Goal: Task Accomplishment & Management: Complete application form

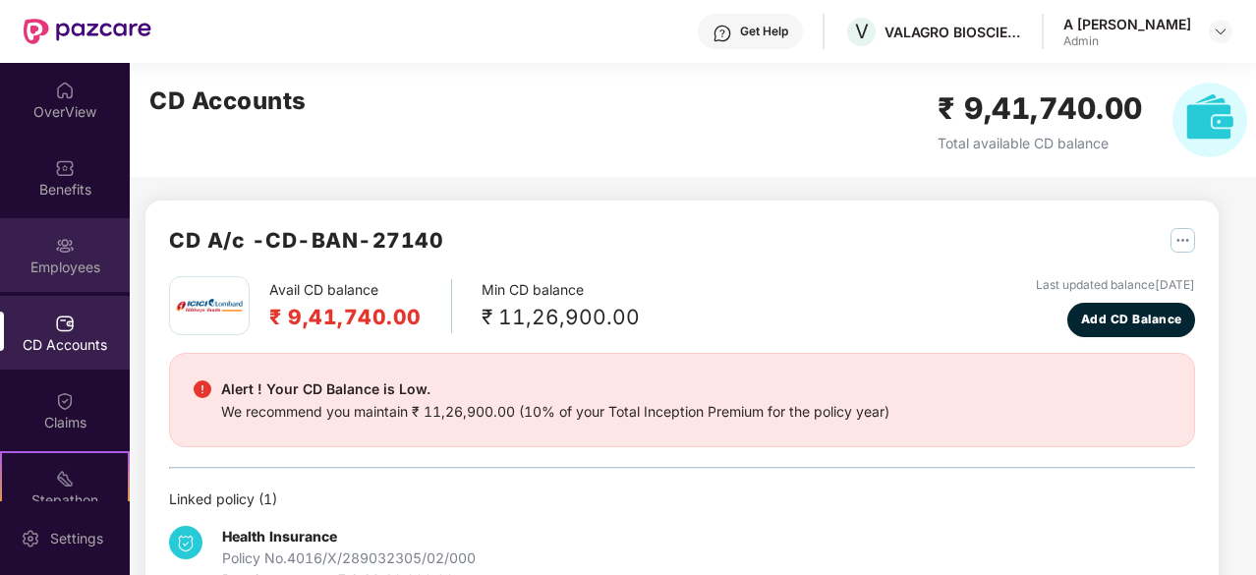
scroll to position [55, 0]
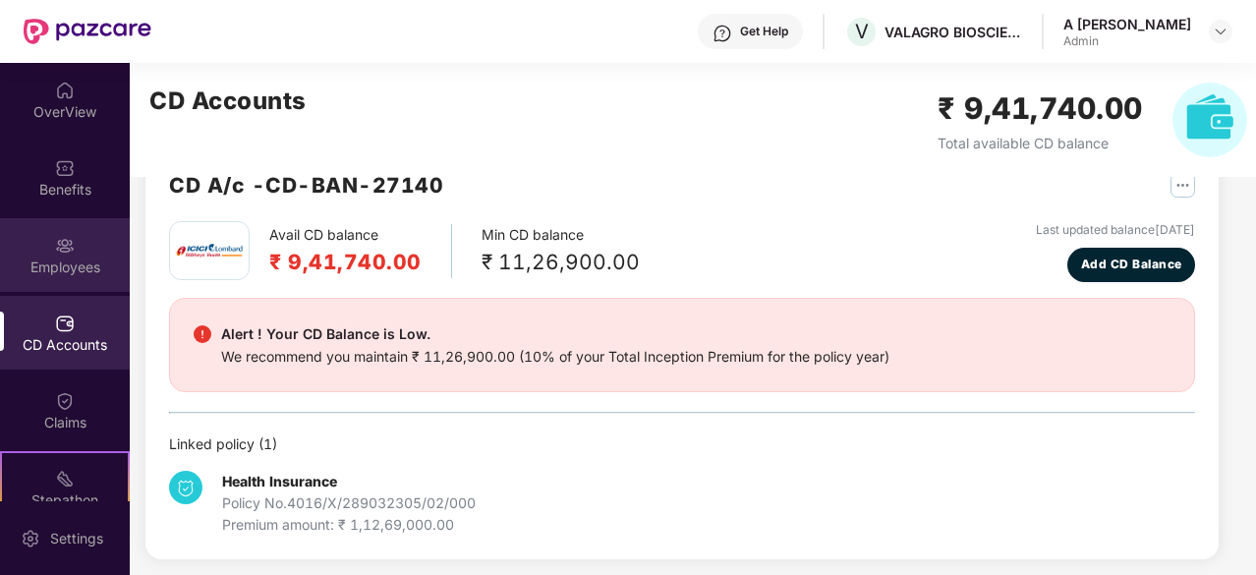
click at [69, 262] on div "Employees" at bounding box center [65, 267] width 130 height 20
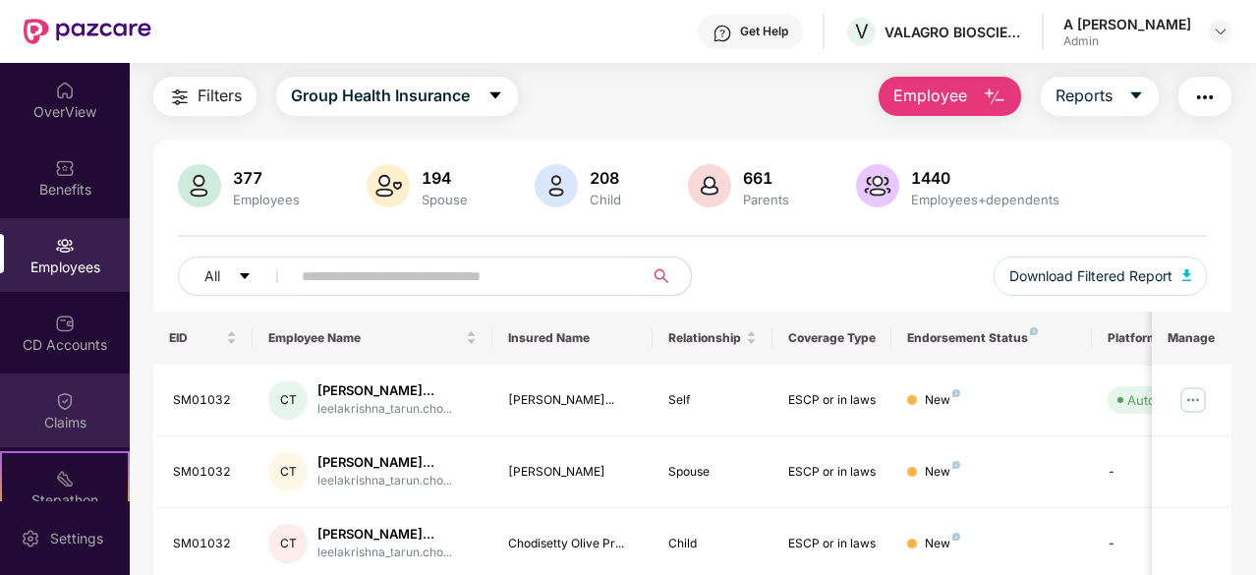
click at [82, 405] on div "Claims" at bounding box center [65, 410] width 130 height 74
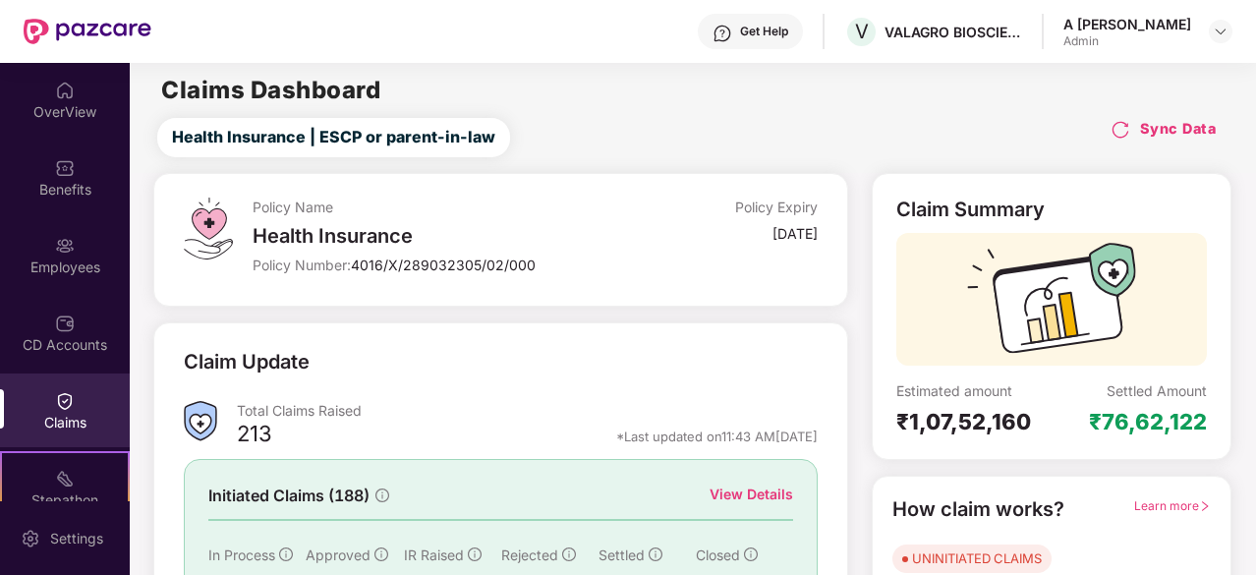
scroll to position [182, 0]
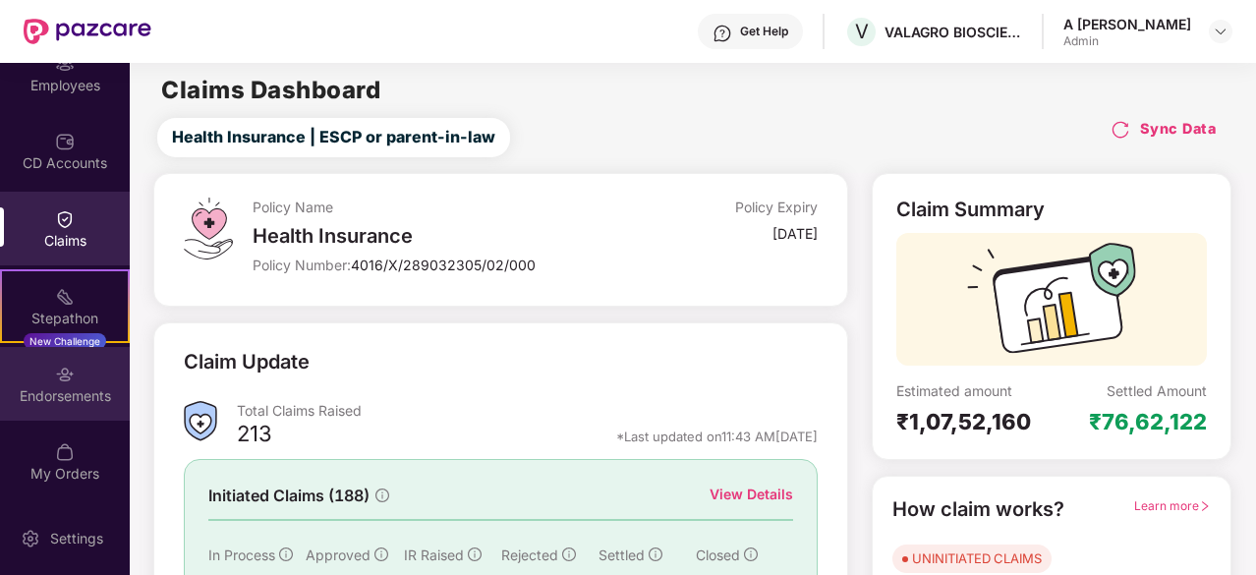
click at [93, 395] on div "Endorsements" at bounding box center [65, 396] width 130 height 20
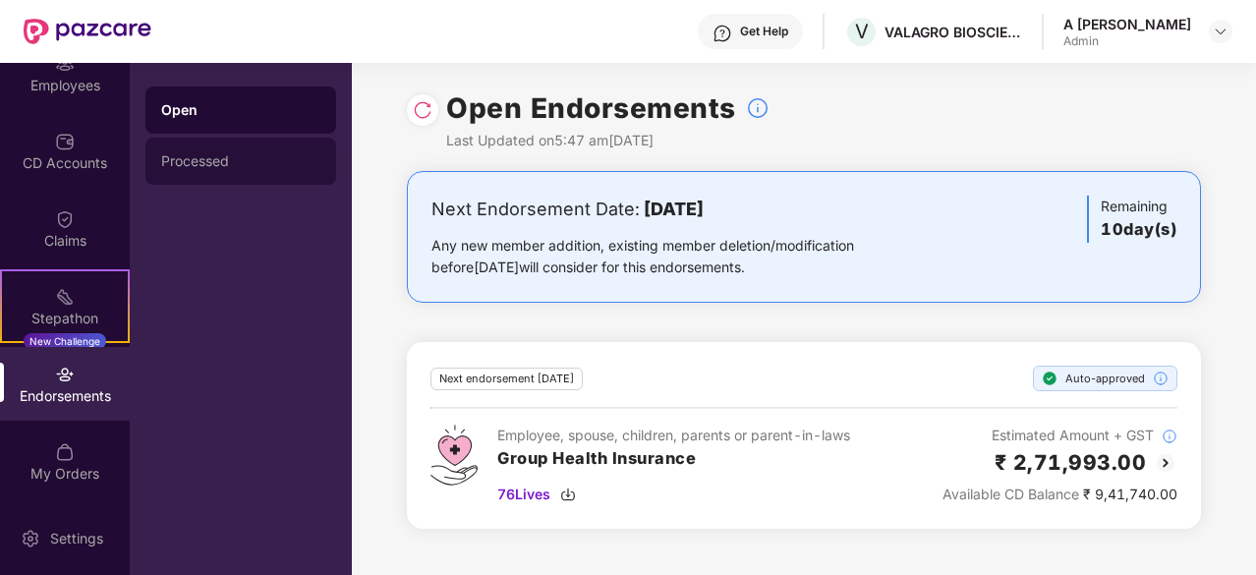
click at [222, 156] on div "Processed" at bounding box center [240, 161] width 159 height 16
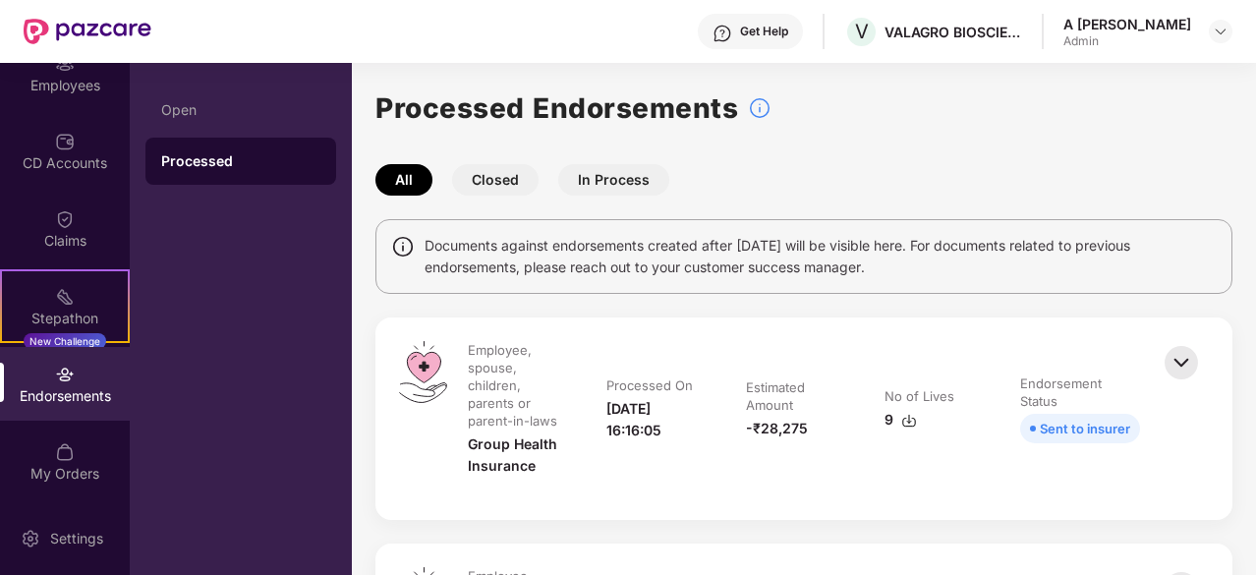
click at [513, 179] on button "Closed" at bounding box center [495, 179] width 86 height 31
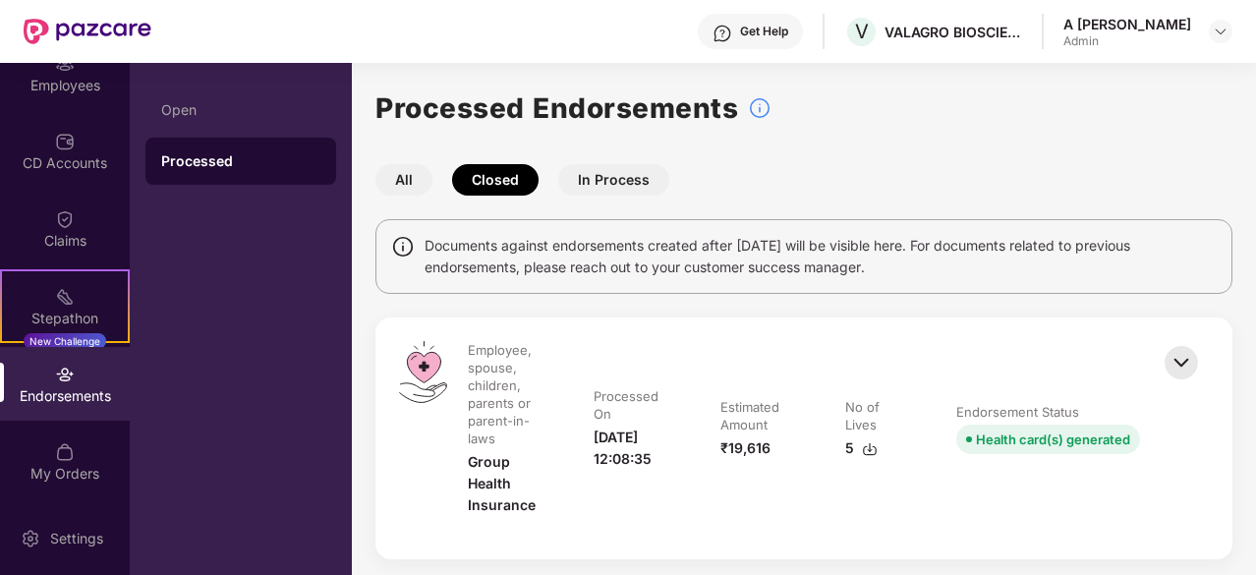
click at [631, 187] on button "In Process" at bounding box center [613, 179] width 111 height 31
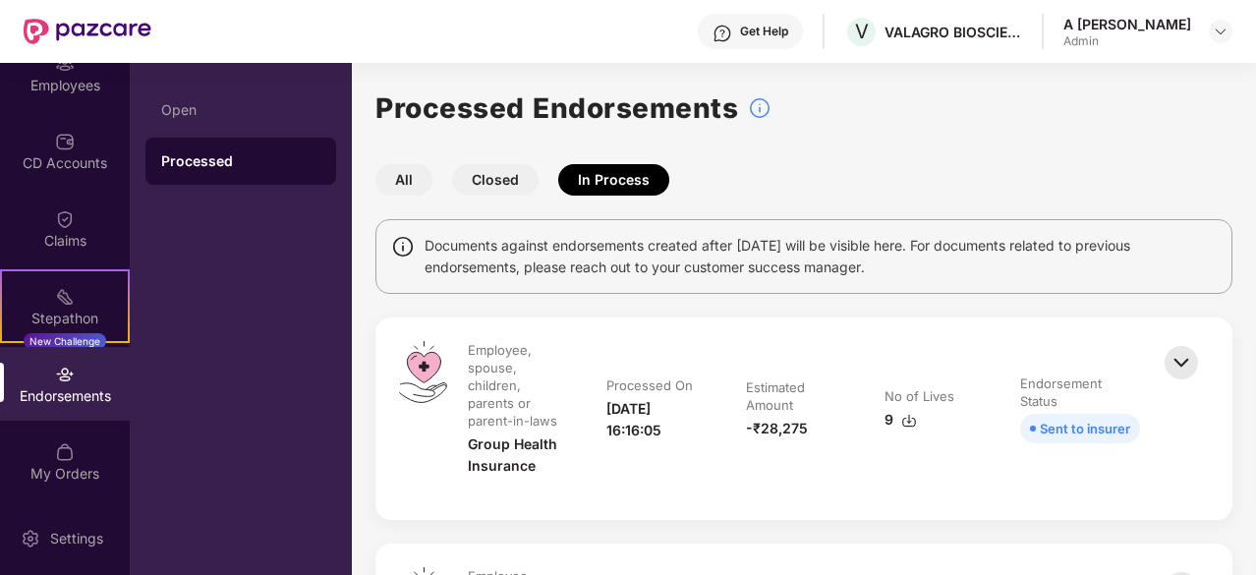
click at [1039, 180] on div "All Closed In Process" at bounding box center [803, 179] width 857 height 31
click at [525, 194] on button "Closed" at bounding box center [495, 179] width 86 height 31
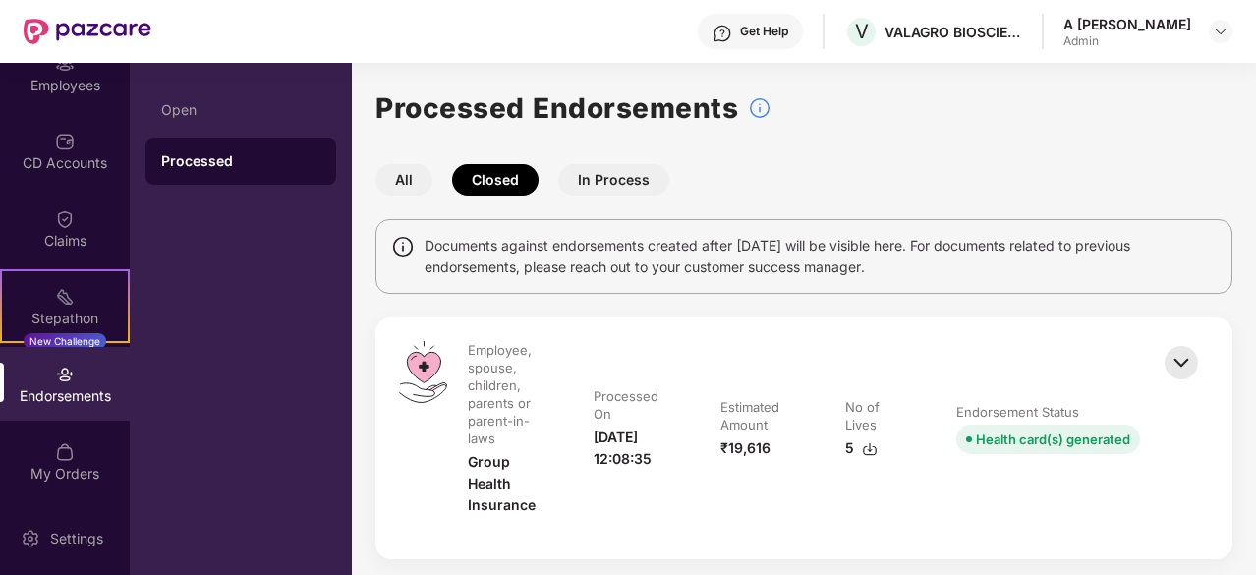
click at [399, 182] on button "All" at bounding box center [403, 179] width 57 height 31
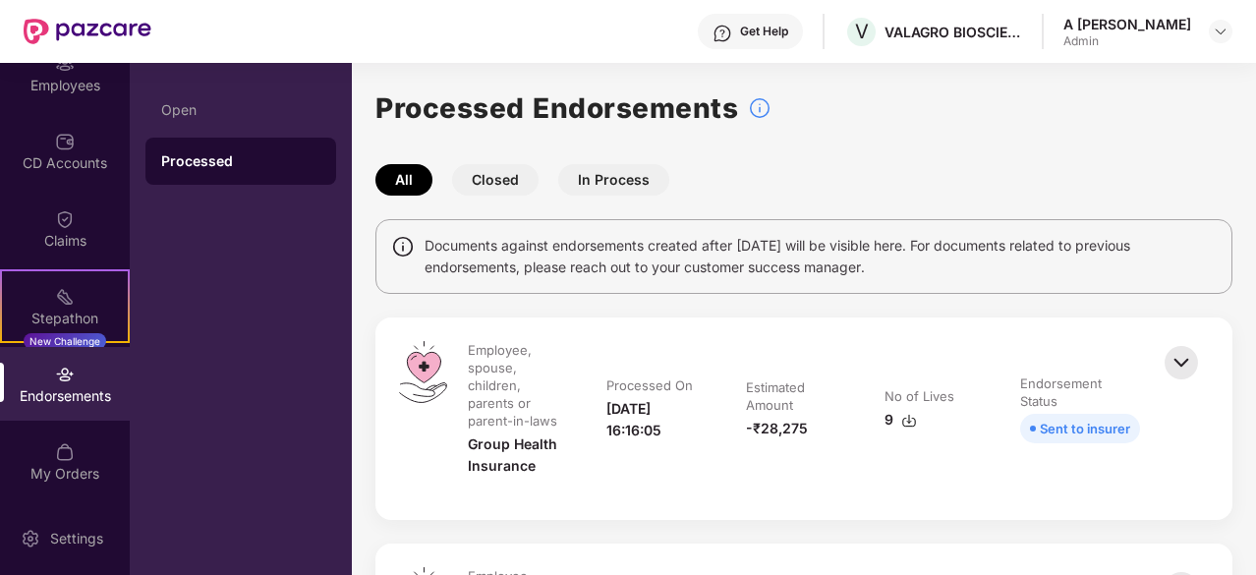
click at [399, 182] on button "All" at bounding box center [403, 179] width 57 height 31
click at [935, 182] on div "All Closed In Process" at bounding box center [803, 179] width 857 height 31
click at [208, 124] on div "Open" at bounding box center [240, 109] width 191 height 47
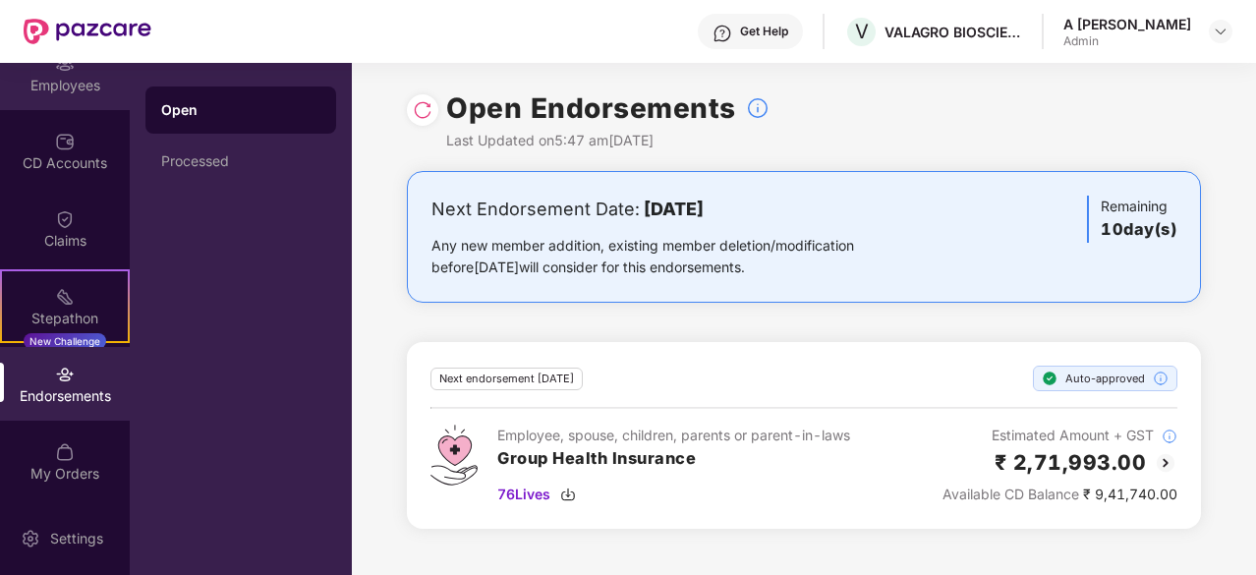
click at [85, 91] on div "Employees" at bounding box center [65, 86] width 130 height 20
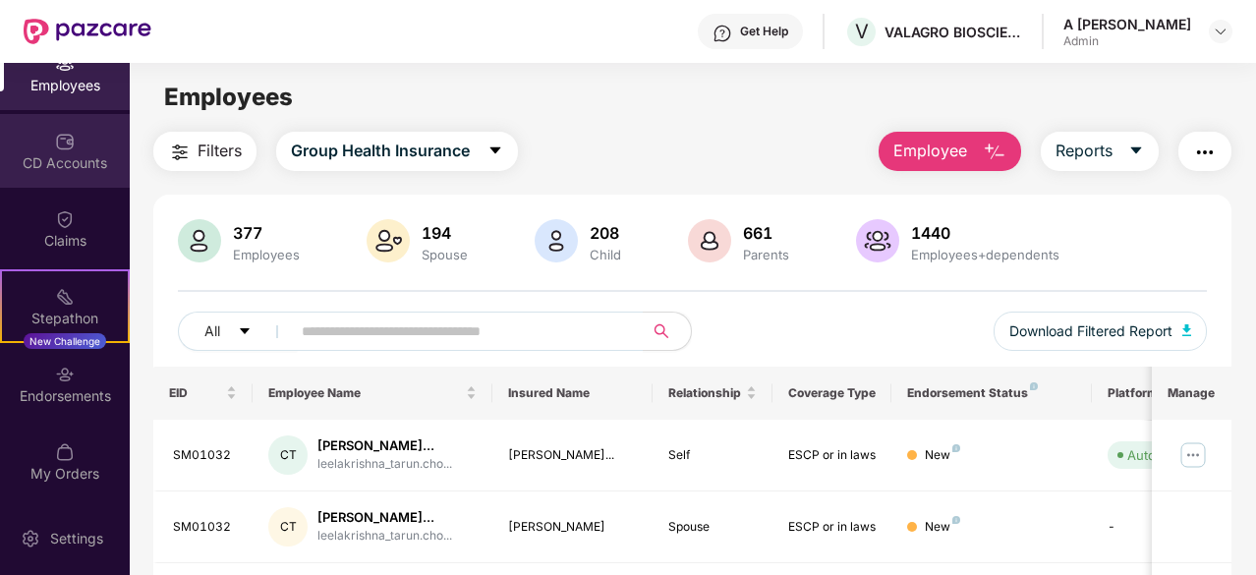
click at [74, 157] on div "CD Accounts" at bounding box center [65, 163] width 130 height 20
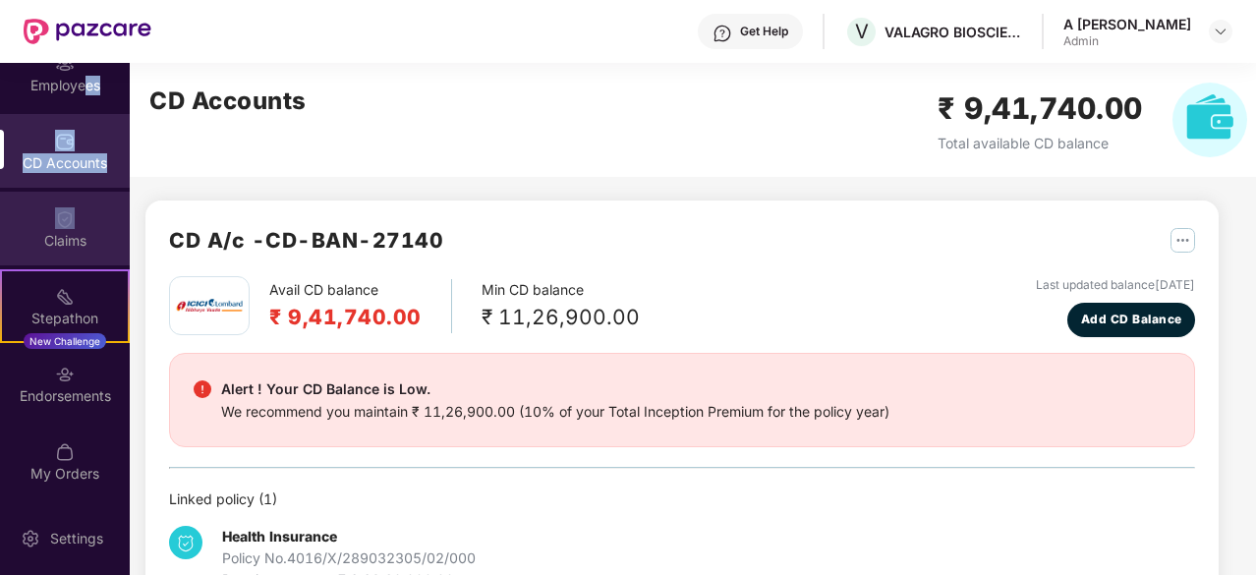
drag, startPoint x: 80, startPoint y: 84, endPoint x: 81, endPoint y: 221, distance: 137.6
click at [81, 221] on div "OverView Benefits Employees CD Accounts Claims Stepathon New Challenge Endorsem…" at bounding box center [65, 282] width 130 height 438
click at [81, 221] on div "Claims" at bounding box center [65, 229] width 130 height 74
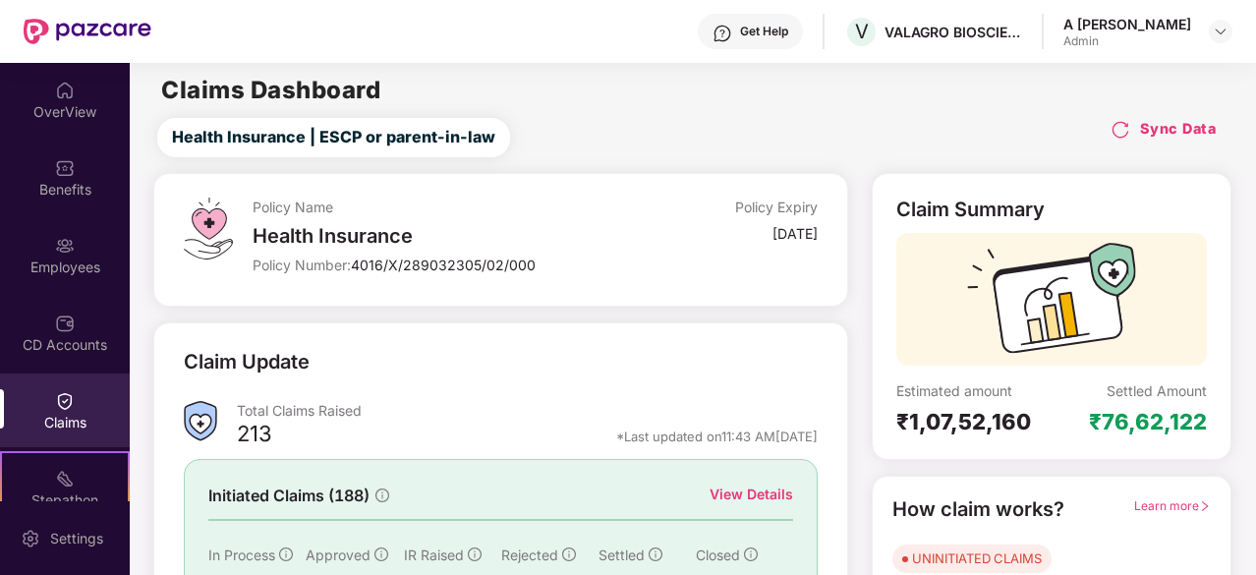
click at [877, 101] on main "Claims Dashboard Health Insurance | ESCP or parent-in-law Sync Data Policy Name…" at bounding box center [692, 416] width 1125 height 707
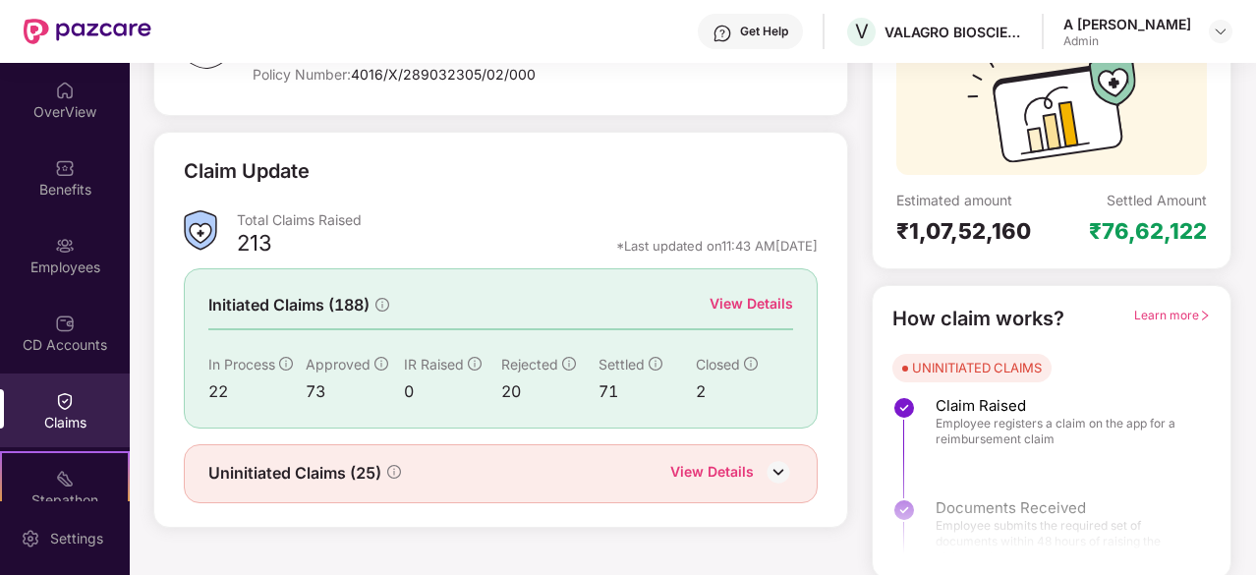
scroll to position [193, 0]
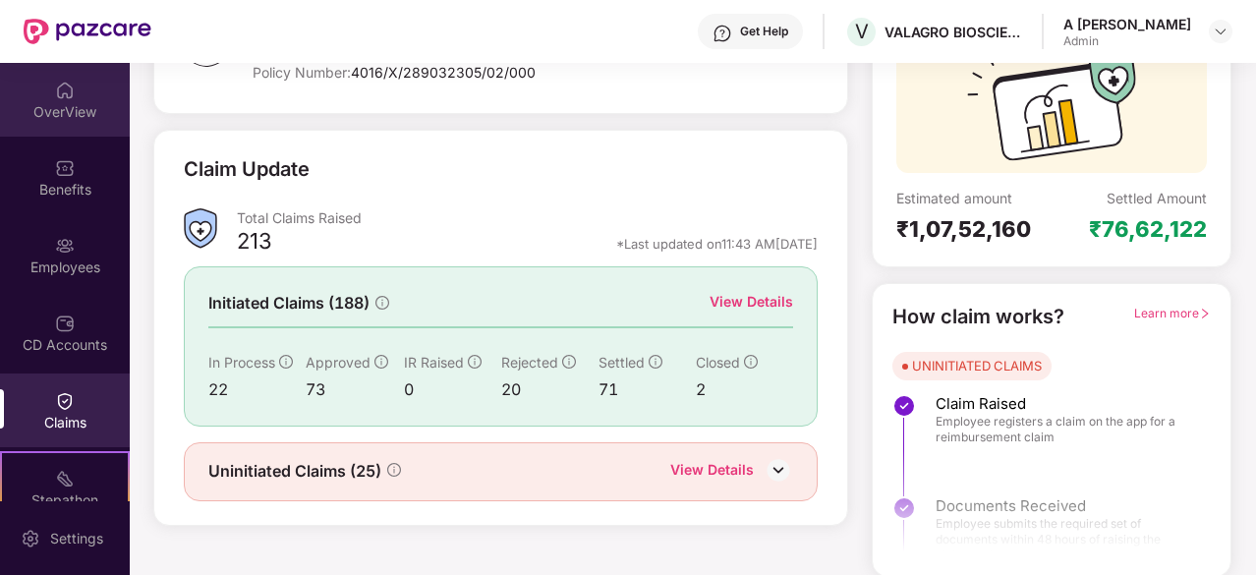
click at [63, 102] on div "OverView" at bounding box center [65, 112] width 130 height 20
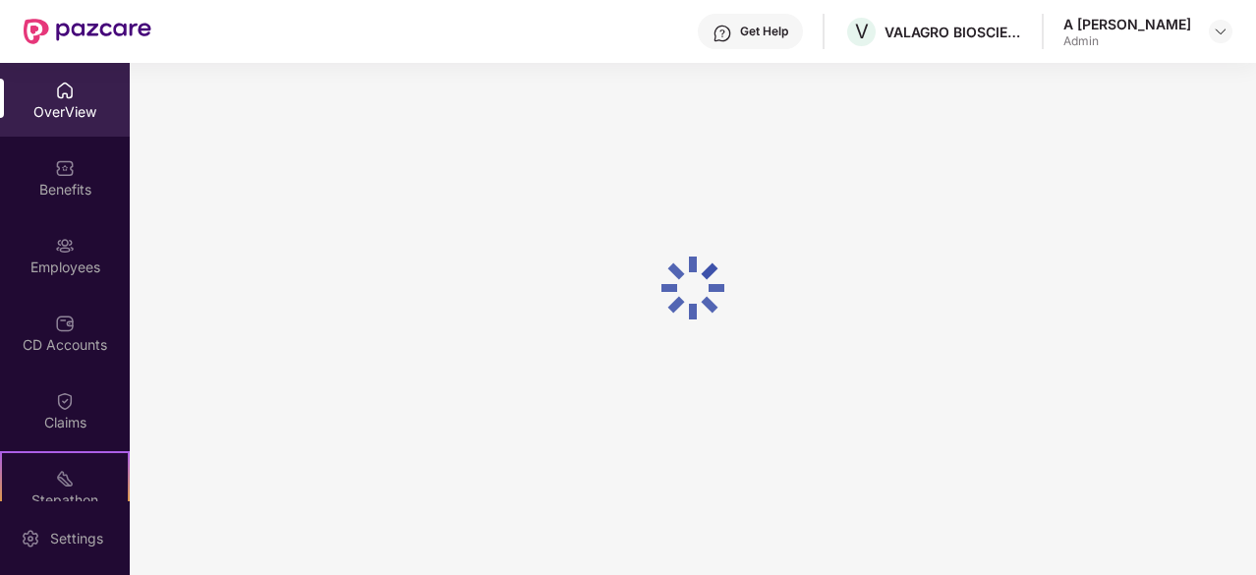
scroll to position [63, 0]
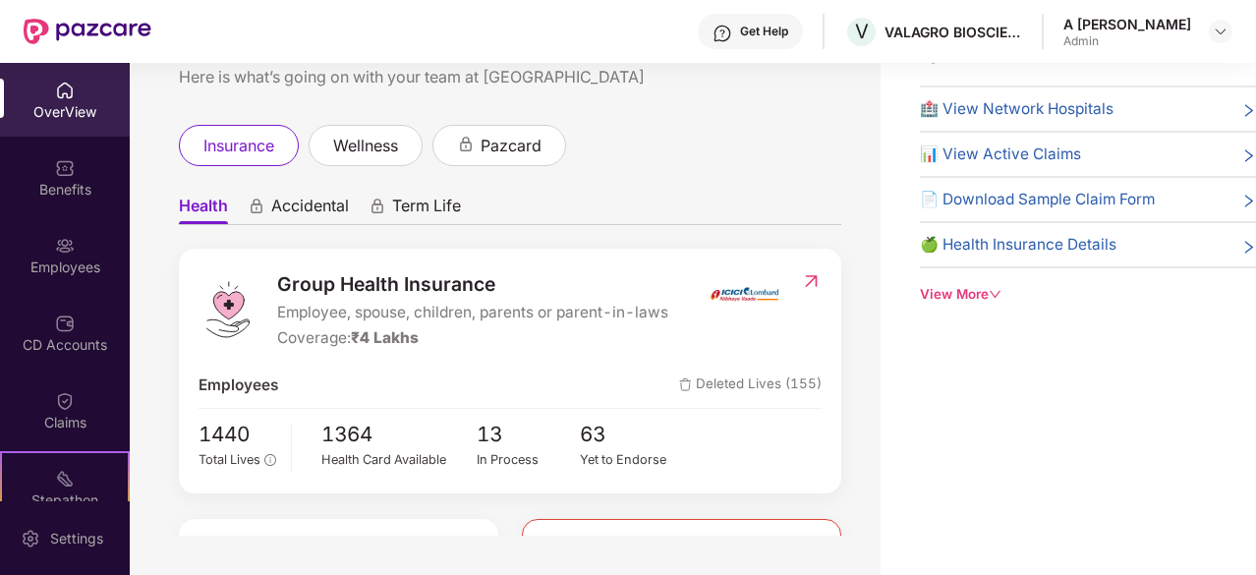
click at [316, 205] on span "Accidental" at bounding box center [310, 210] width 78 height 28
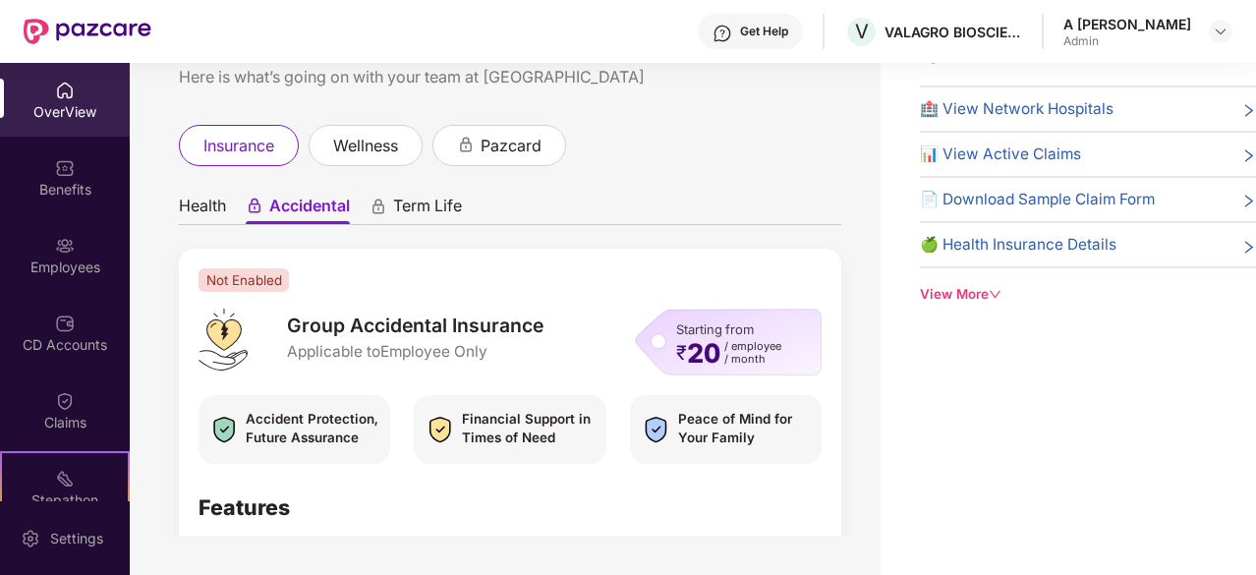
click at [706, 220] on ul "Health Accidental Term Life" at bounding box center [510, 205] width 662 height 39
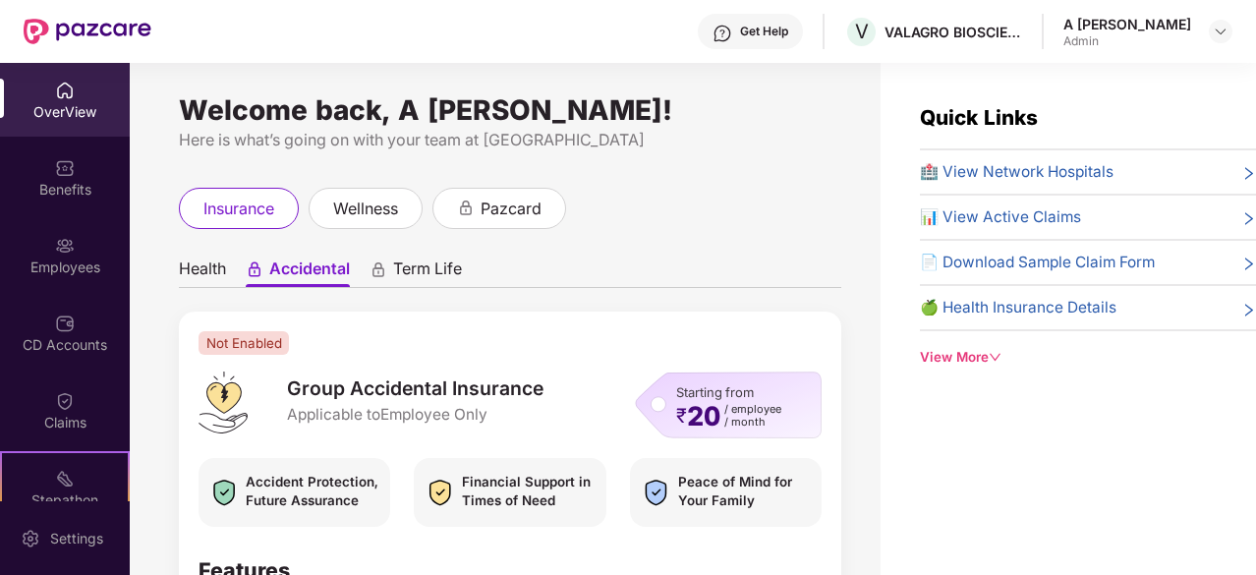
click at [729, 264] on ul "Health Accidental Term Life" at bounding box center [510, 268] width 662 height 39
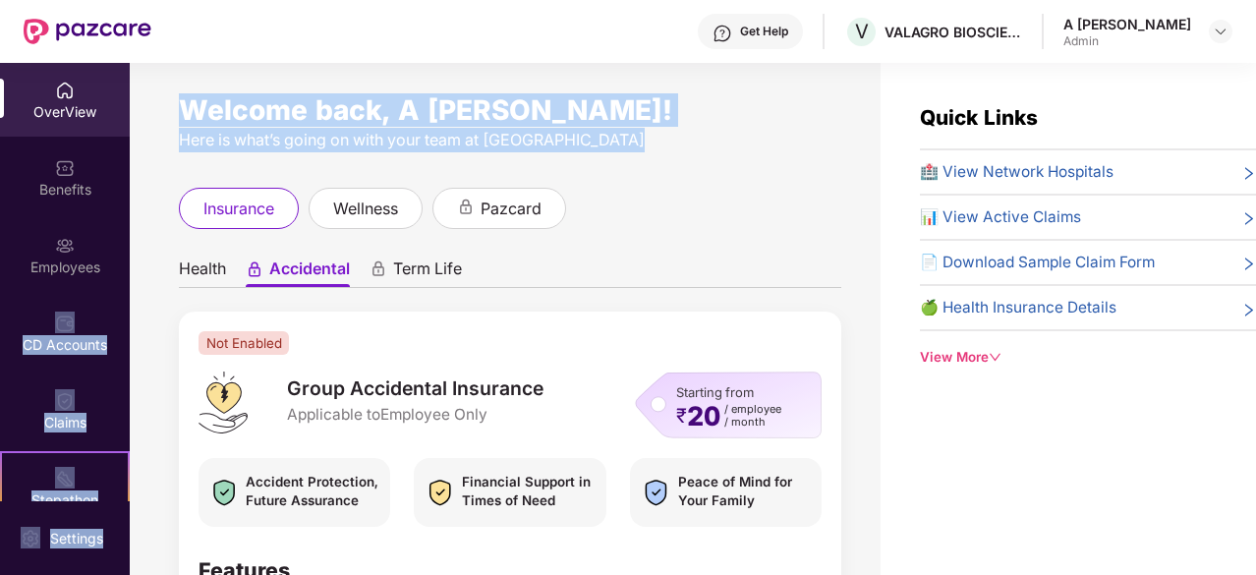
drag, startPoint x: 131, startPoint y: 178, endPoint x: 129, endPoint y: 219, distance: 41.3
click at [129, 219] on div "OverView Benefits Employees CD Accounts Claims Stepathon New Challenge Endorsem…" at bounding box center [628, 319] width 1256 height 512
click at [61, 350] on div "CD Accounts" at bounding box center [65, 345] width 130 height 20
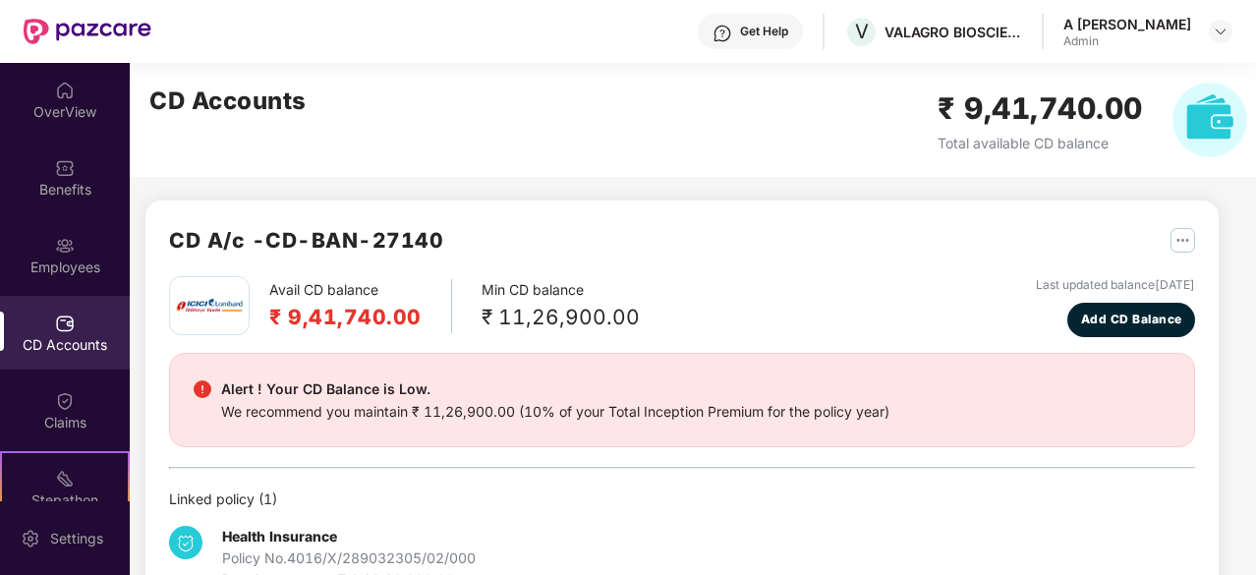
click at [684, 224] on div "CD A/c - CD-BAN-27140" at bounding box center [682, 250] width 1026 height 52
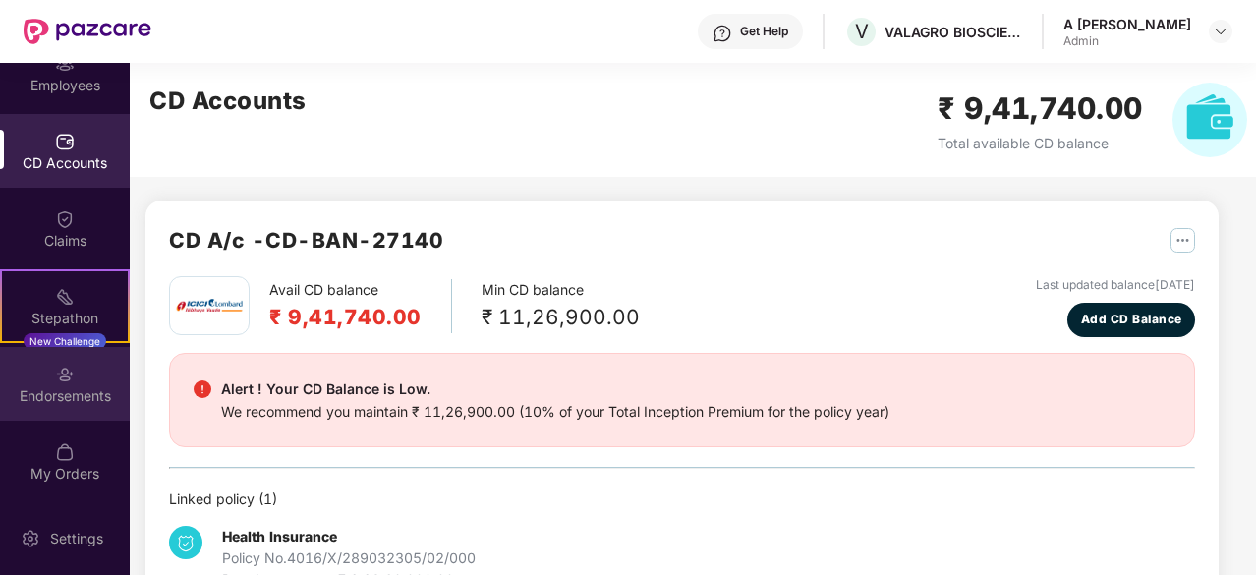
click at [90, 396] on div "Endorsements" at bounding box center [65, 396] width 130 height 20
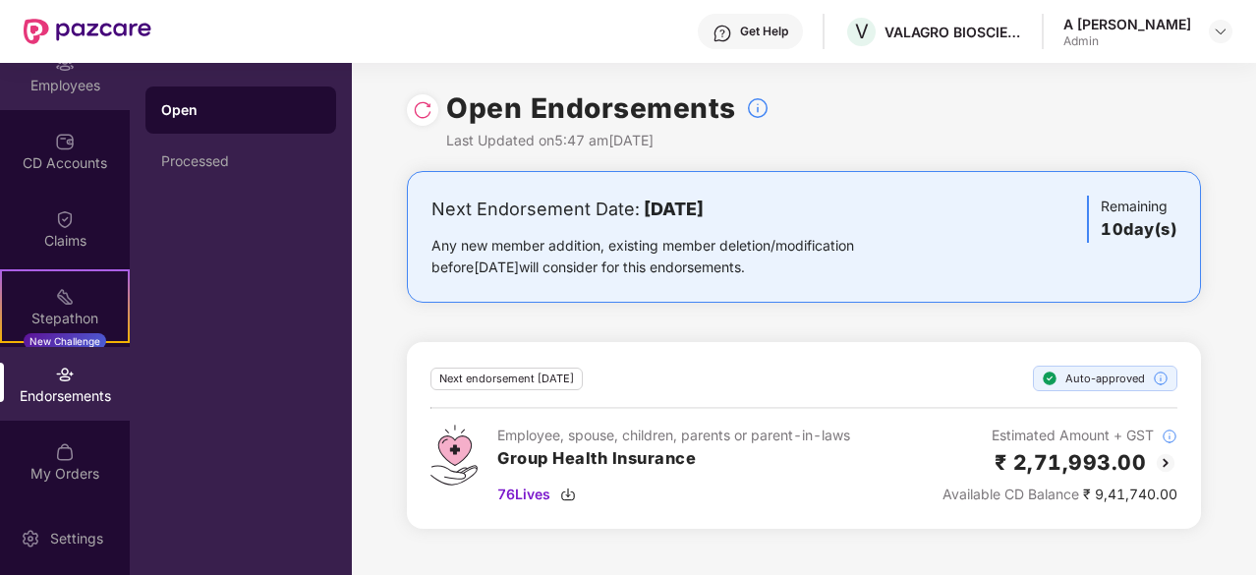
click at [75, 83] on div "Employees" at bounding box center [65, 86] width 130 height 20
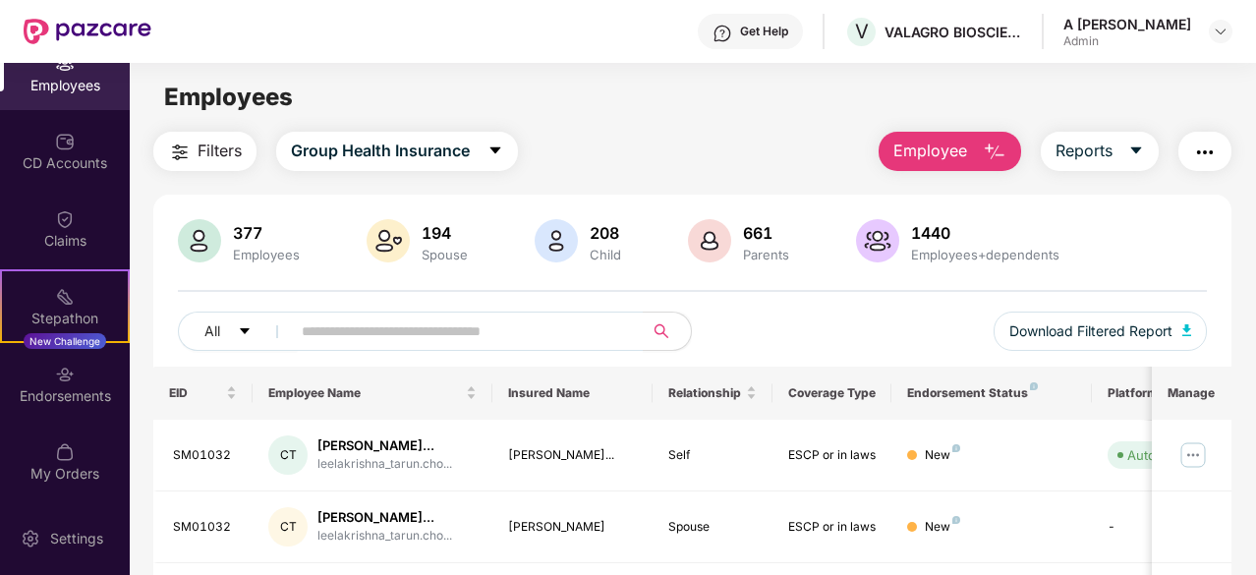
click at [964, 157] on span "Employee" at bounding box center [930, 151] width 74 height 25
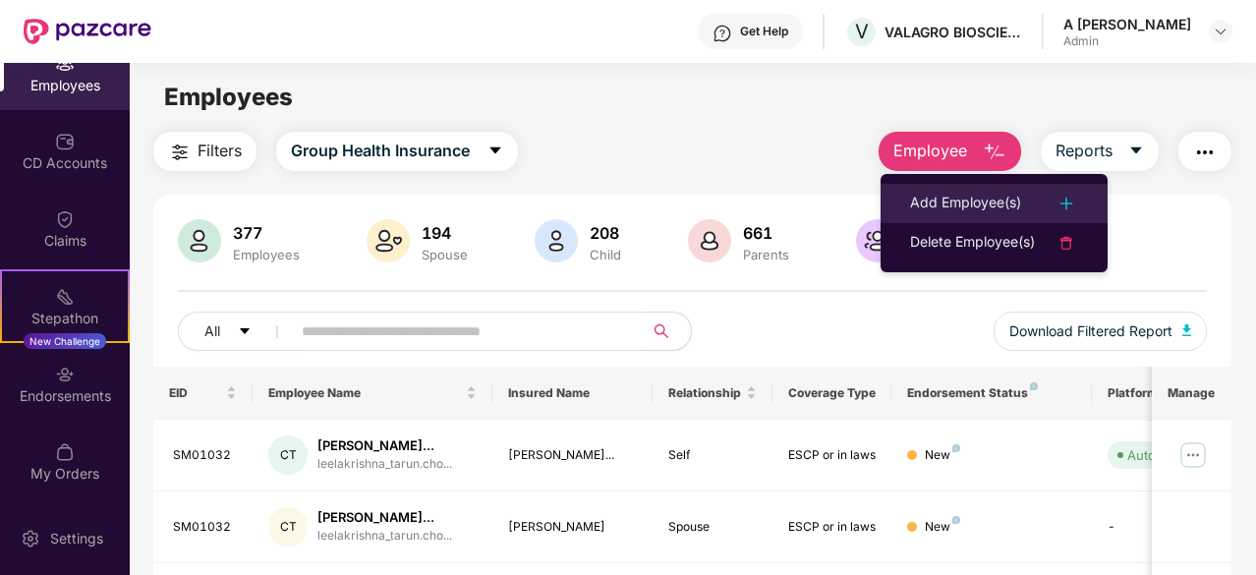
click at [947, 200] on div "Add Employee(s)" at bounding box center [965, 204] width 111 height 24
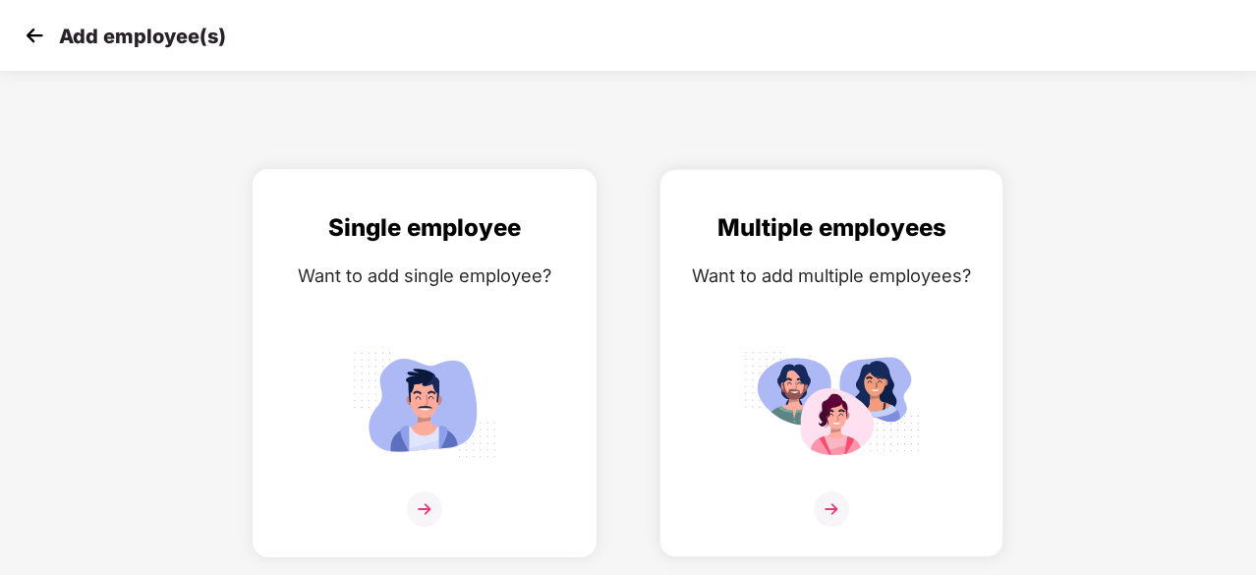
click at [422, 509] on img at bounding box center [424, 508] width 35 height 35
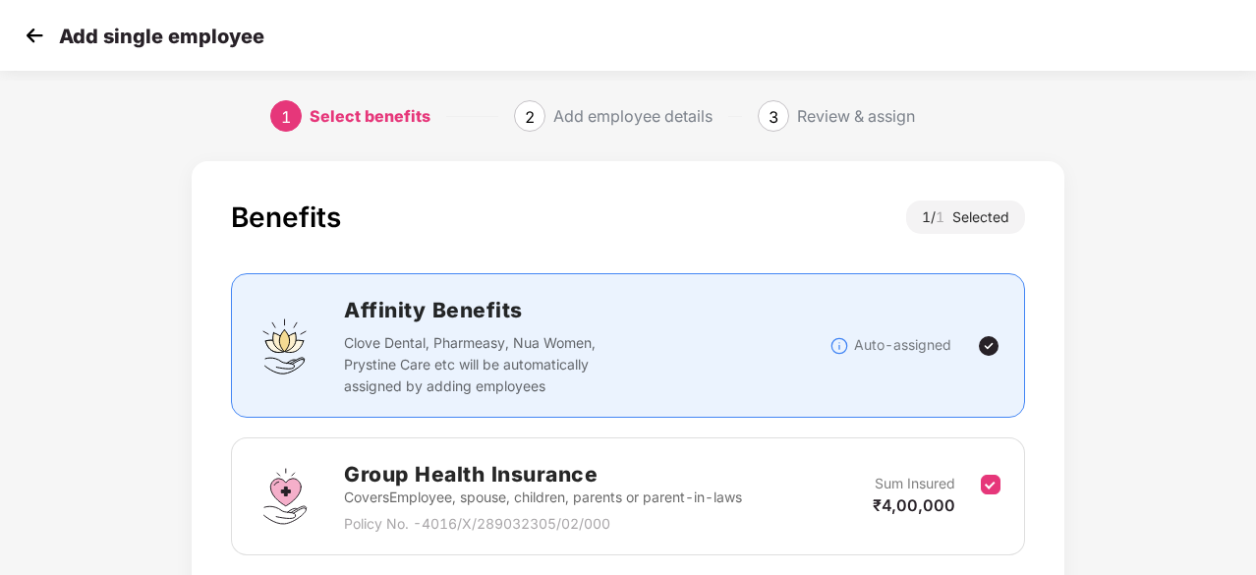
click at [27, 30] on img at bounding box center [34, 35] width 29 height 29
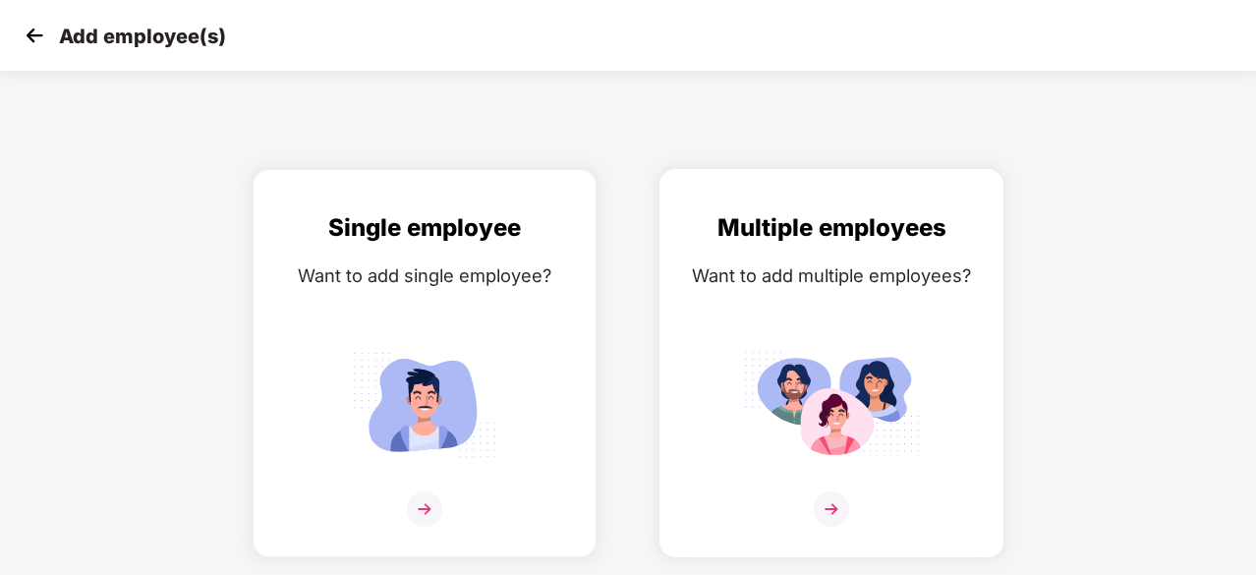
click at [853, 509] on div at bounding box center [831, 521] width 303 height 60
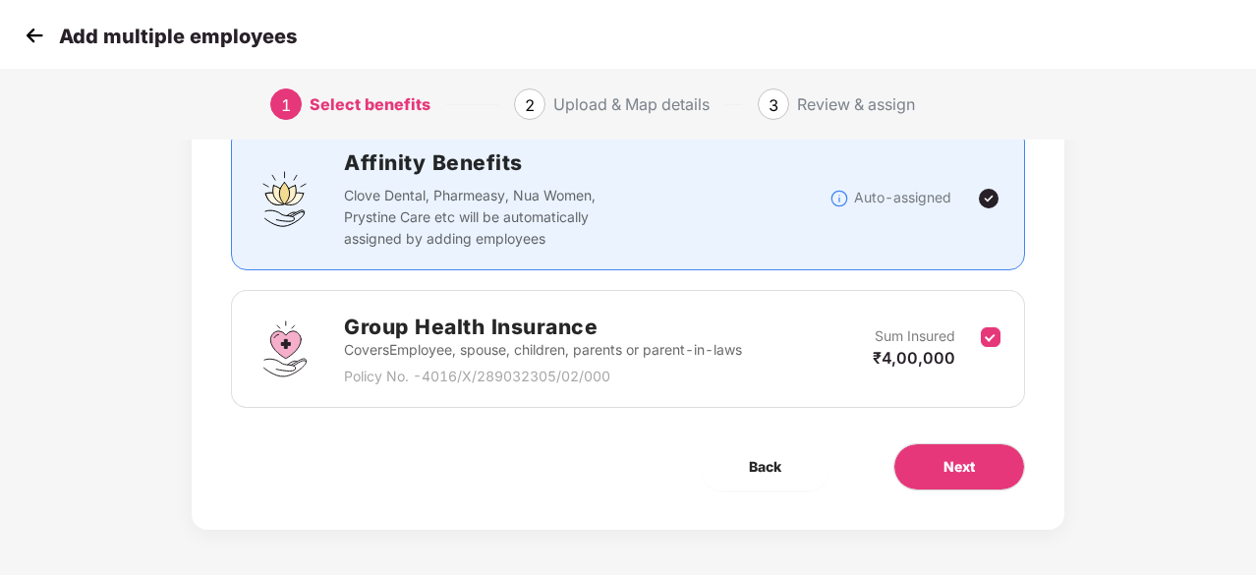
scroll to position [149, 0]
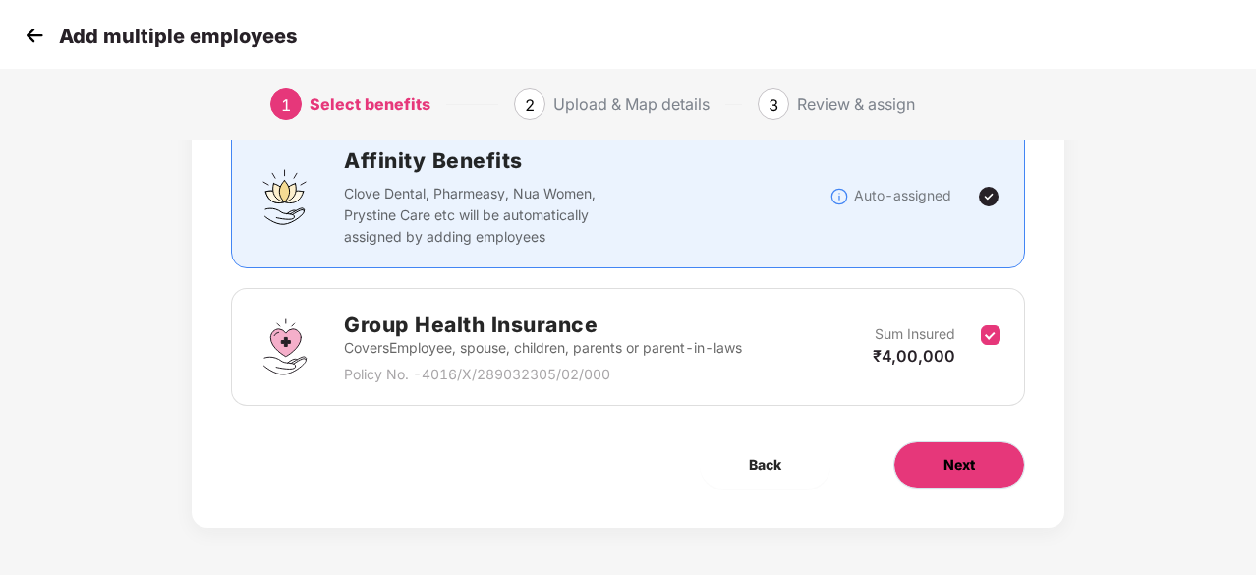
click at [991, 451] on button "Next" at bounding box center [959, 464] width 132 height 47
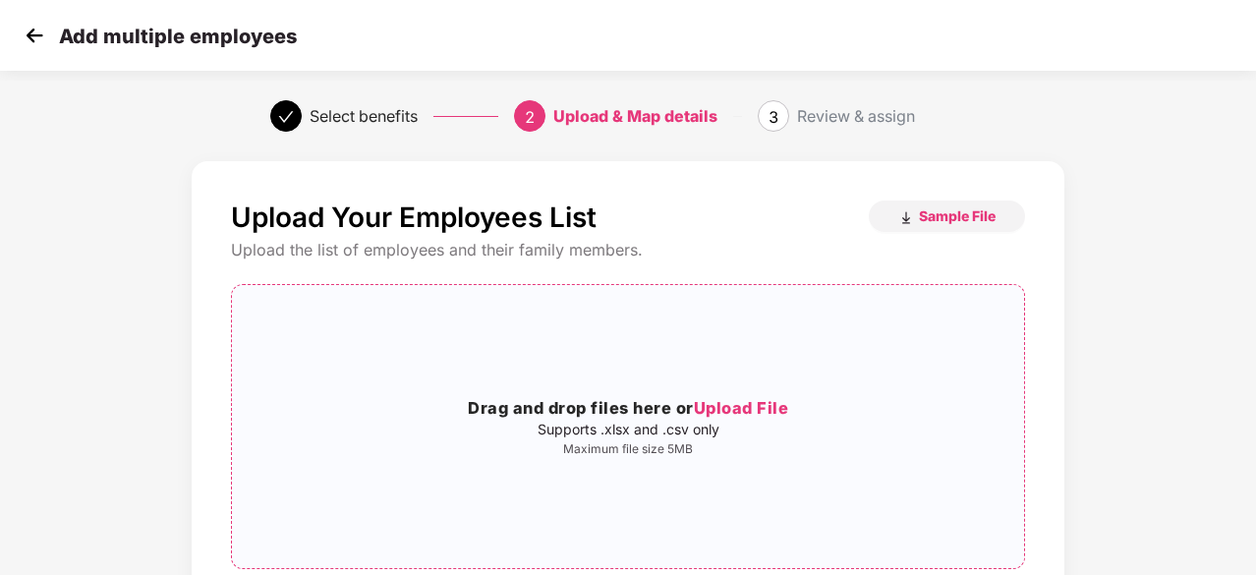
click at [765, 401] on span "Upload File" at bounding box center [741, 408] width 95 height 20
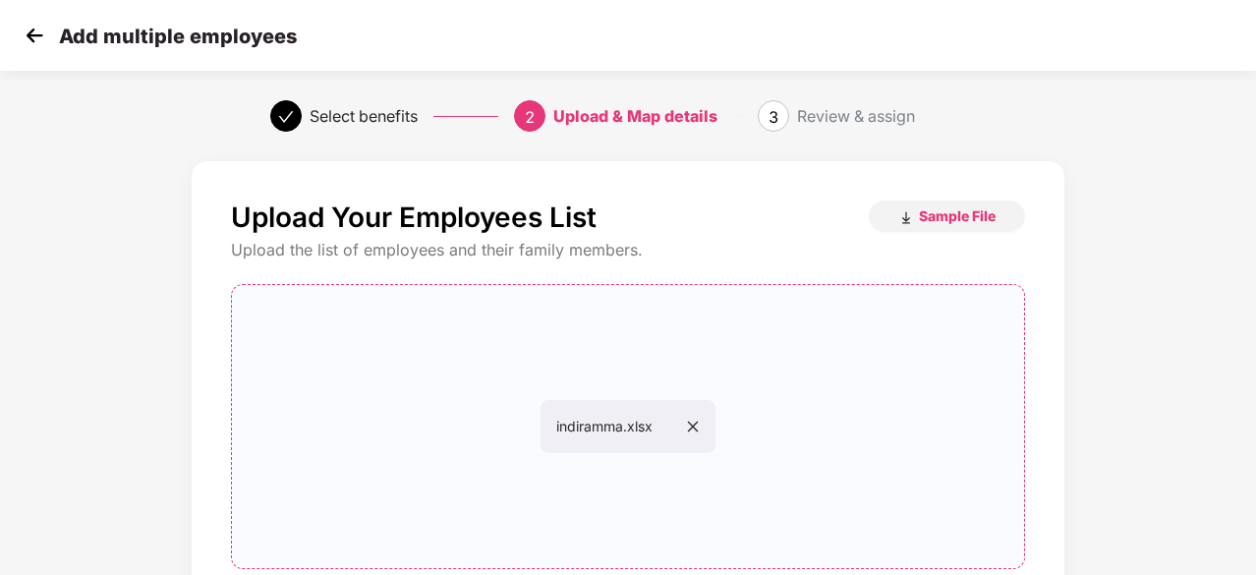
click at [1130, 312] on div "Upload Your Employees List Sample File Upload the list of employees and their f…" at bounding box center [628, 470] width 1047 height 638
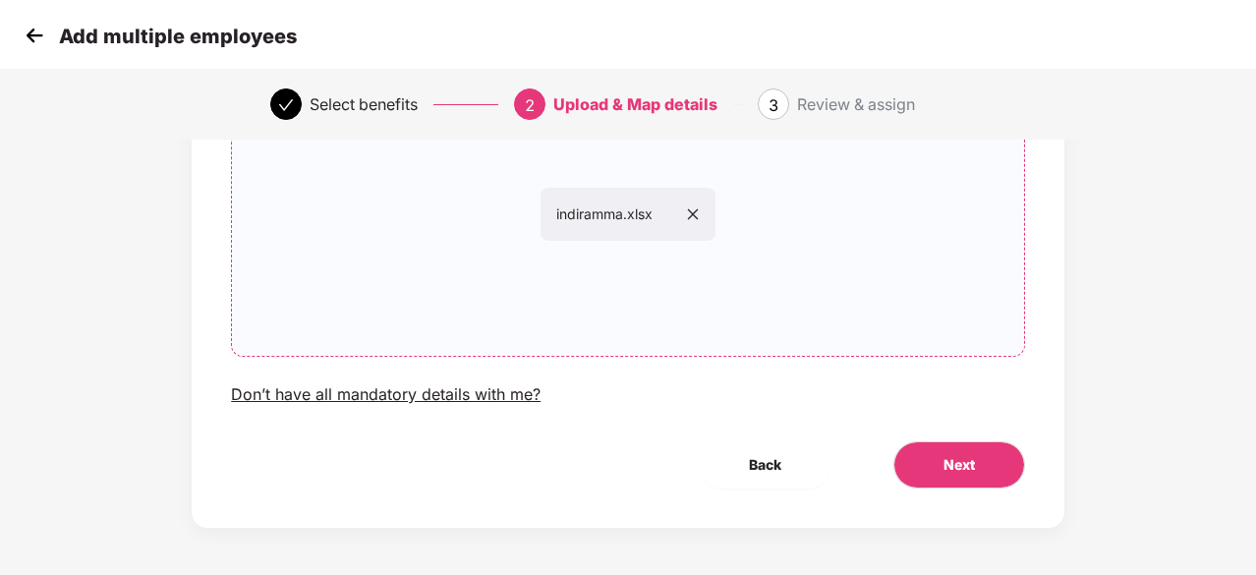
scroll to position [214, 0]
click at [927, 466] on button "Next" at bounding box center [959, 462] width 132 height 47
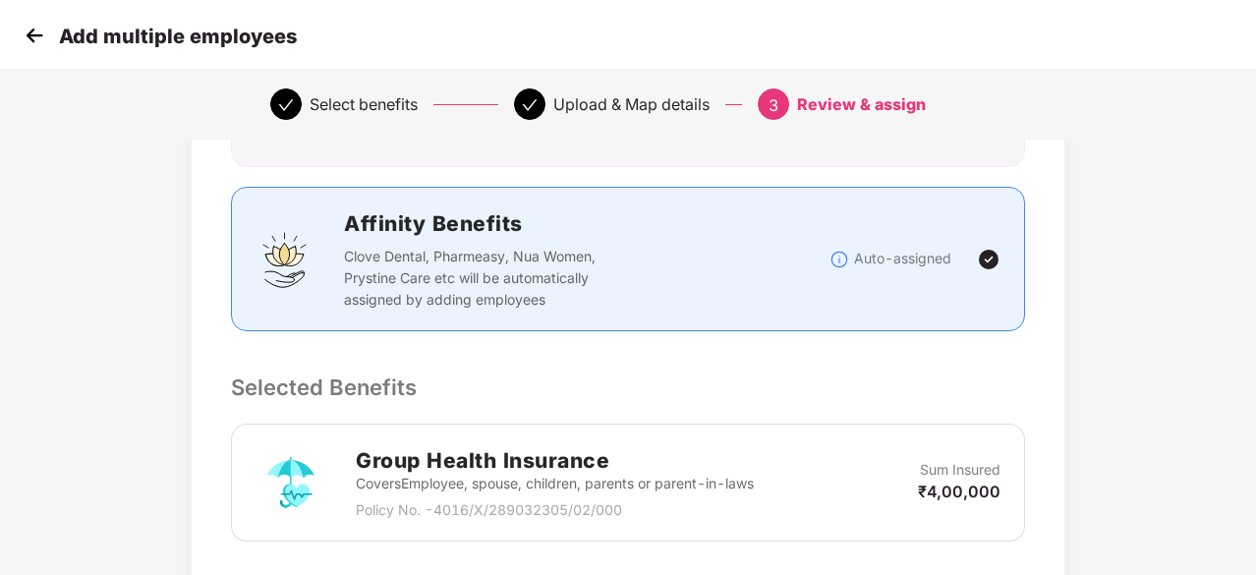
scroll to position [0, 0]
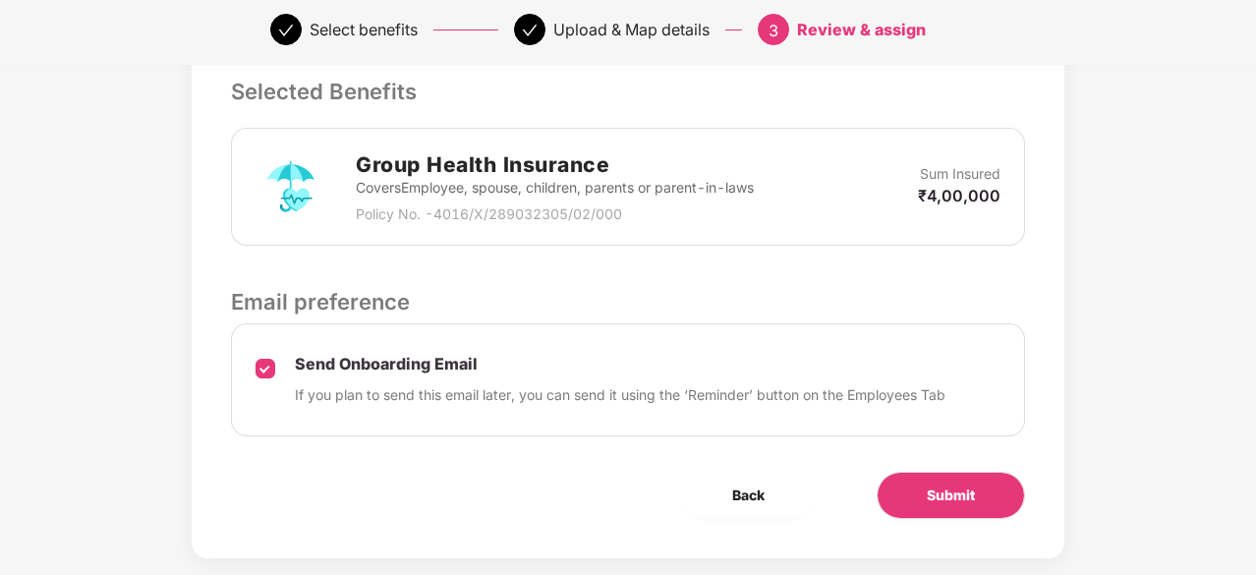
scroll to position [540, 0]
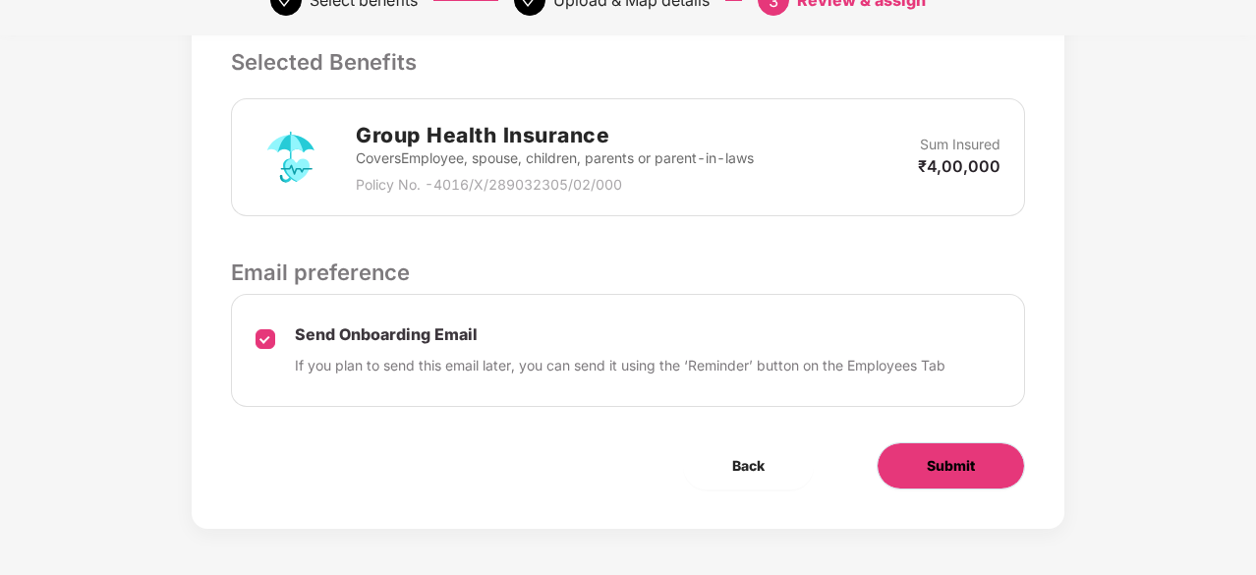
click at [958, 473] on span "Submit" at bounding box center [951, 466] width 48 height 22
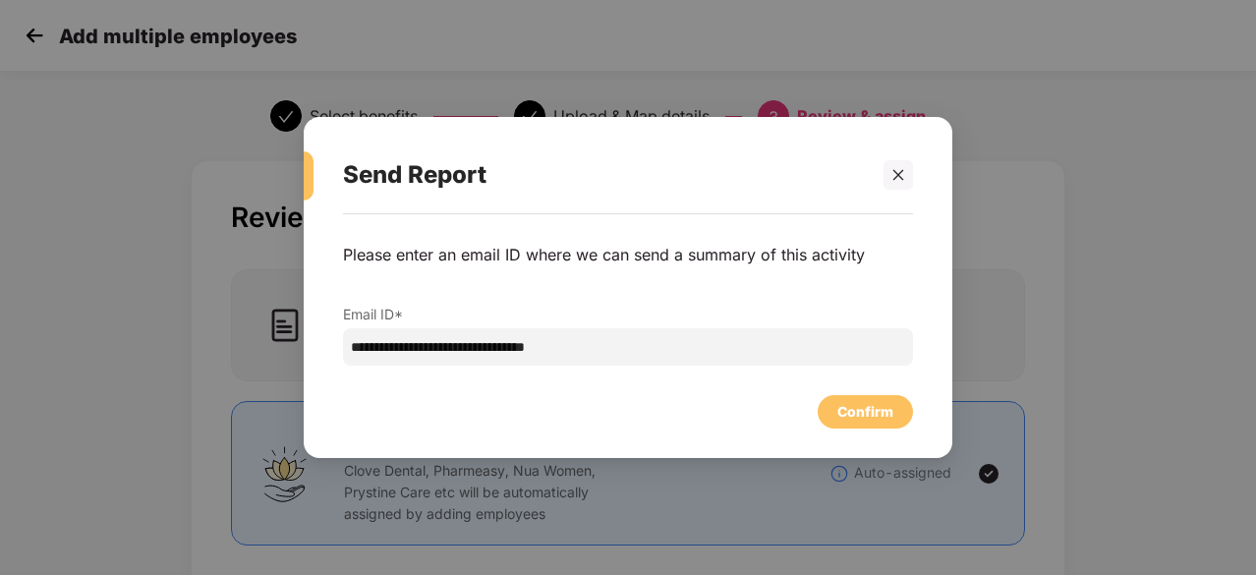
click at [874, 430] on div "**********" at bounding box center [628, 326] width 649 height 224
click at [898, 409] on div "Confirm" at bounding box center [865, 411] width 95 height 33
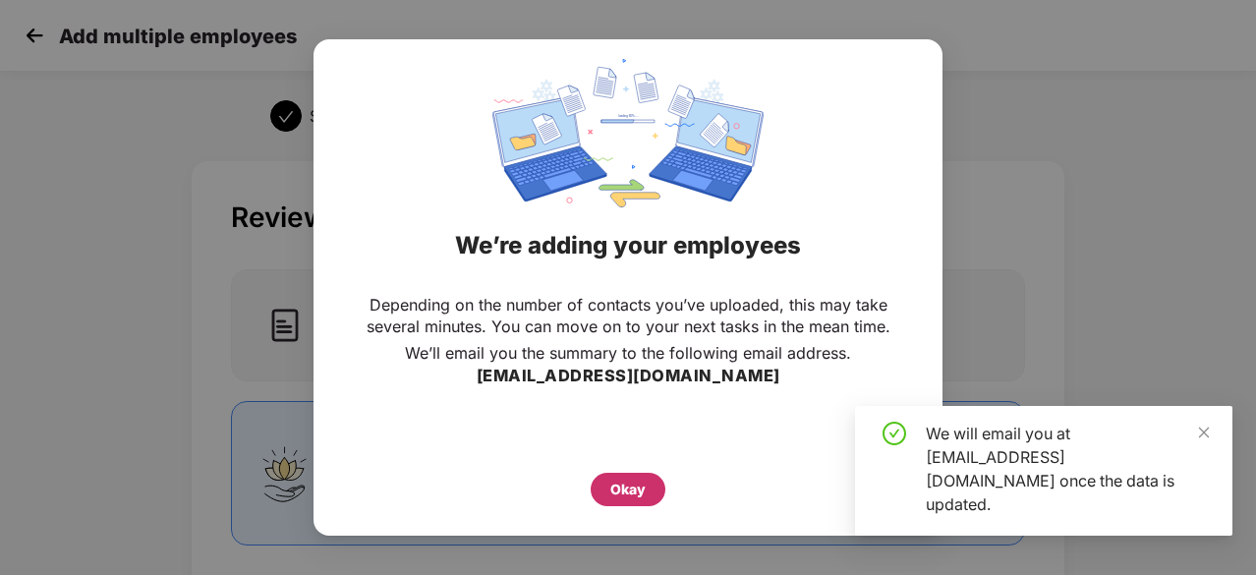
click at [631, 490] on div "Okay" at bounding box center [627, 490] width 35 height 22
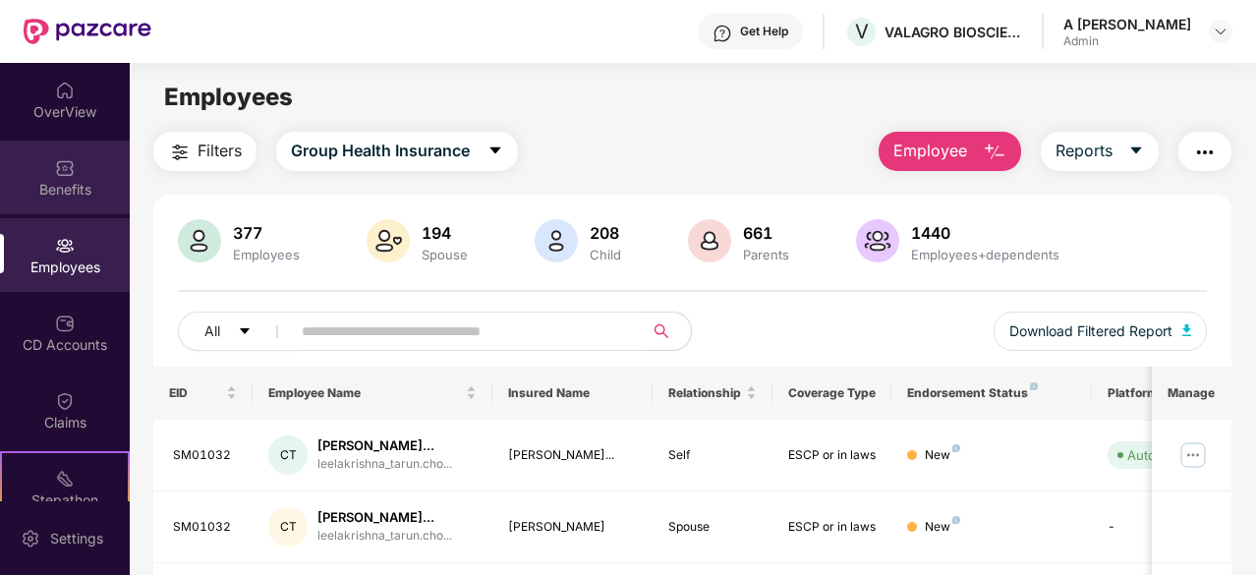
click at [59, 184] on div "Benefits" at bounding box center [65, 190] width 130 height 20
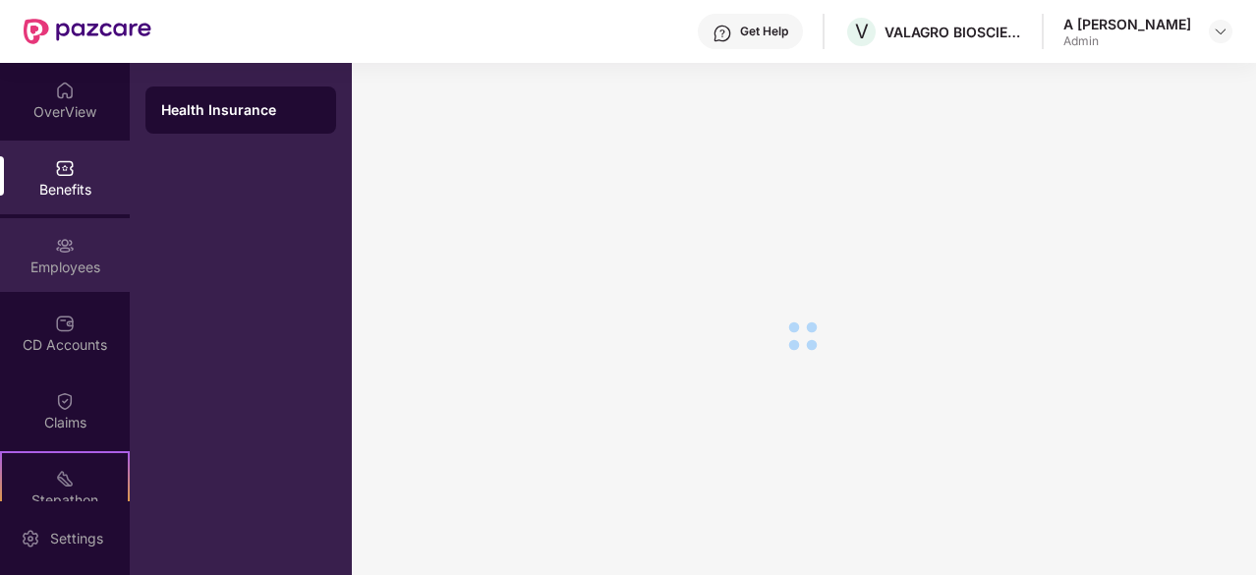
click at [70, 270] on div "Employees" at bounding box center [65, 267] width 130 height 20
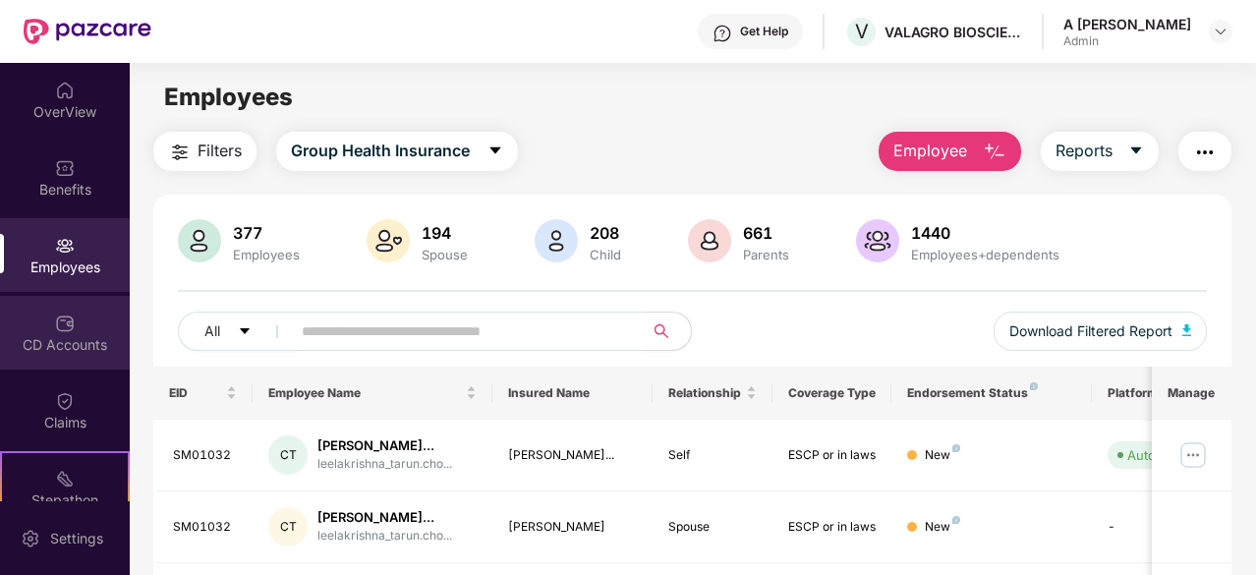
click at [44, 315] on div "CD Accounts" at bounding box center [65, 333] width 130 height 74
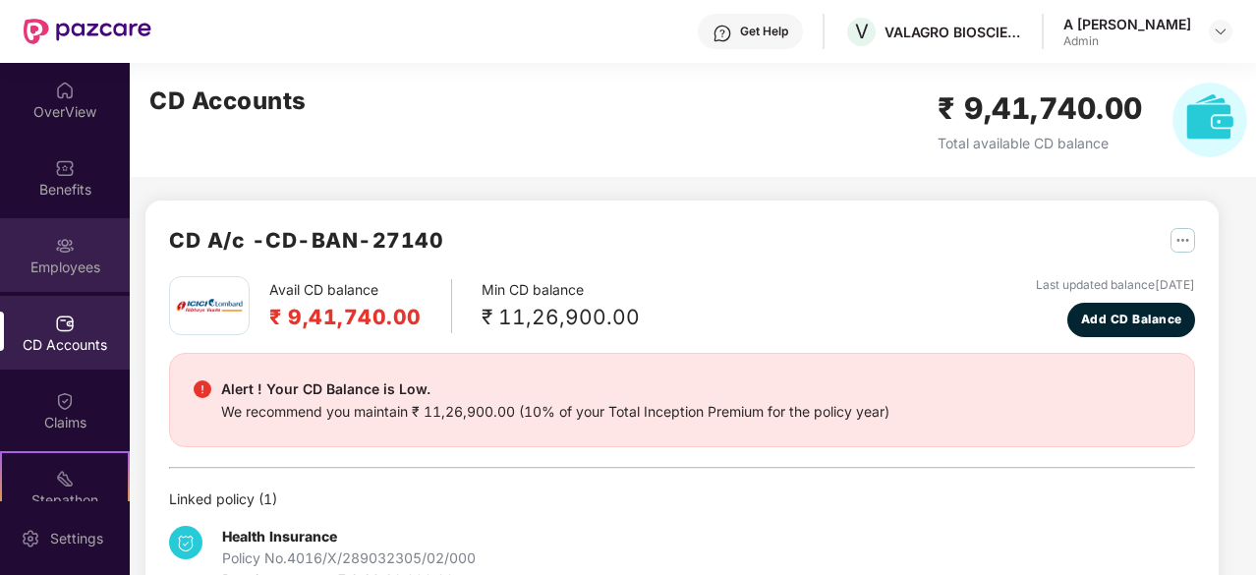
click at [58, 260] on div "Employees" at bounding box center [65, 267] width 130 height 20
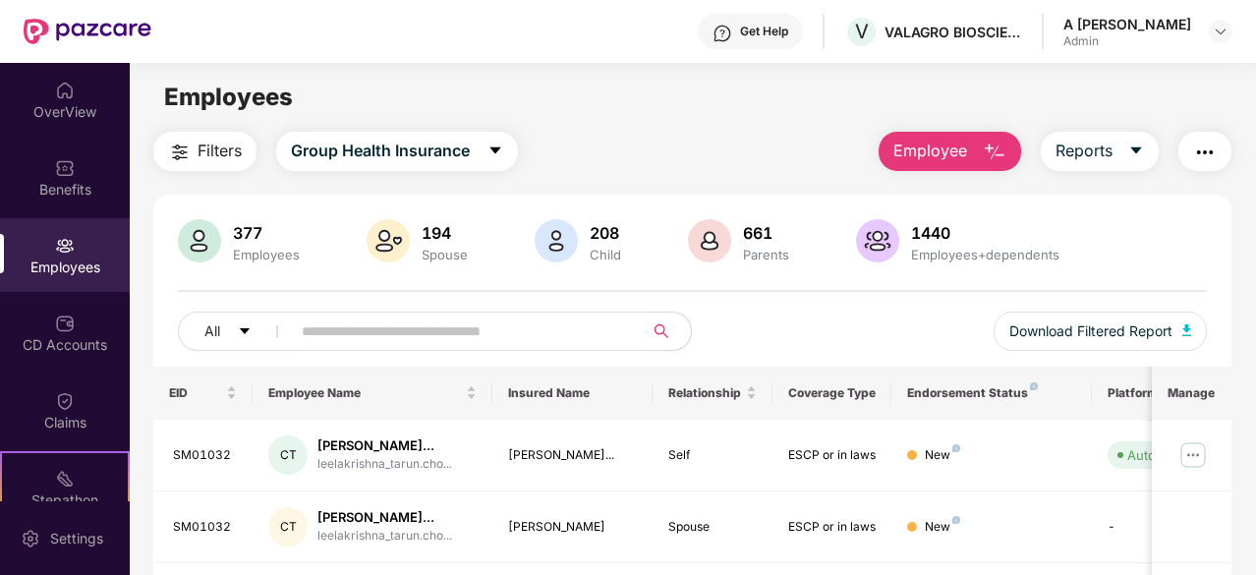
click at [468, 339] on input "text" at bounding box center [459, 330] width 315 height 29
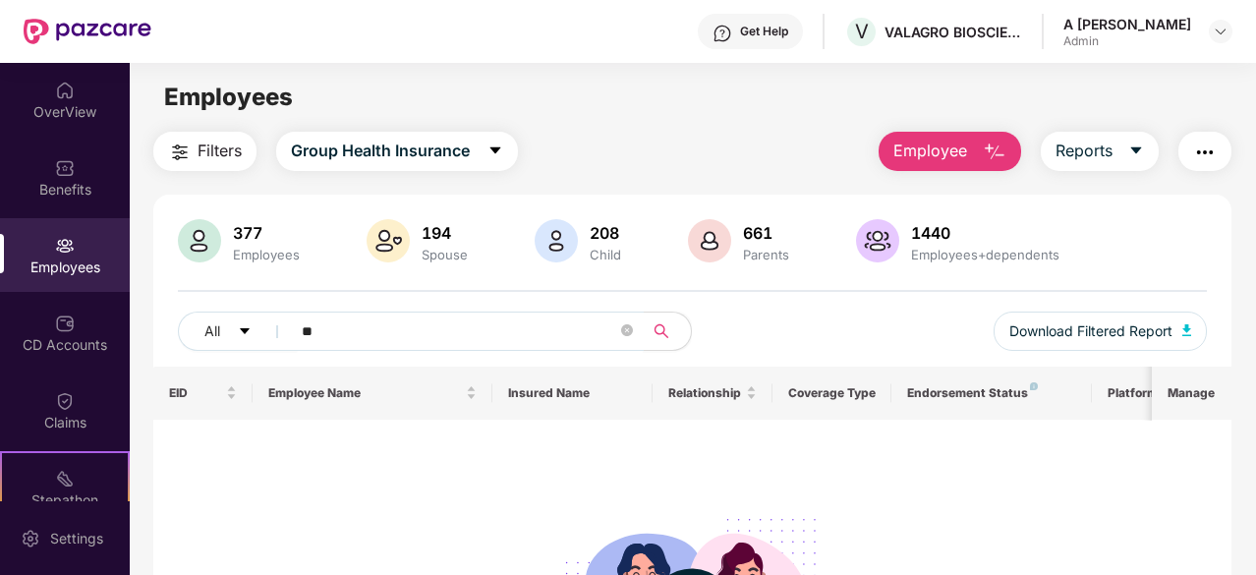
type input "*"
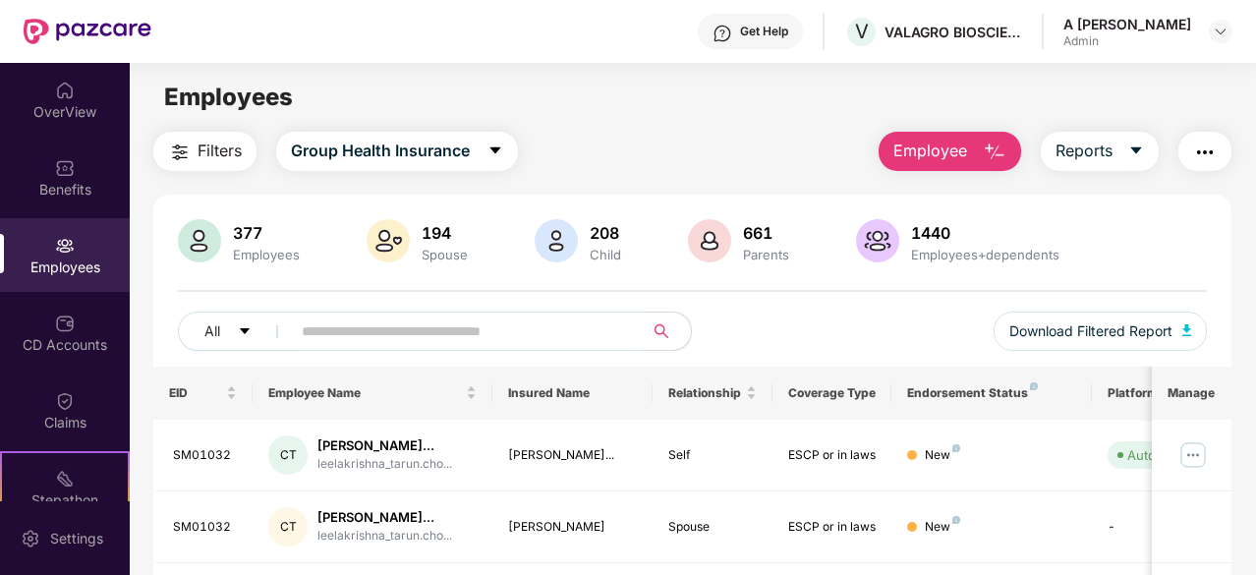
click at [886, 306] on div "377 Employees 194 Spouse 208 Child 661 Parents 1440 Employees+dependents All Do…" at bounding box center [692, 292] width 1078 height 147
